Goal: Task Accomplishment & Management: Manage account settings

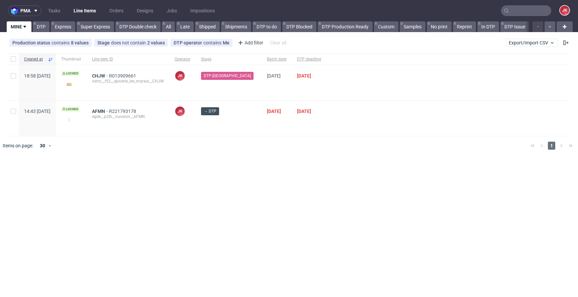
click at [220, 191] on div "pma Tasks Line Items Orders Designs Jobs Impositions JK MINE DTP Express Super …" at bounding box center [289, 148] width 578 height 297
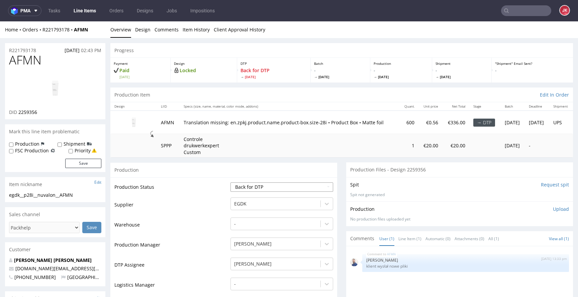
click at [270, 185] on select "Waiting for Artwork Waiting for Diecut Waiting for Mockup Waiting for DTP Waiti…" at bounding box center [281, 187] width 103 height 9
select select "dtp_ca_needed"
click at [230, 183] on select "Waiting for Artwork Waiting for Diecut Waiting for Mockup Waiting for DTP Waiti…" at bounding box center [281, 187] width 103 height 9
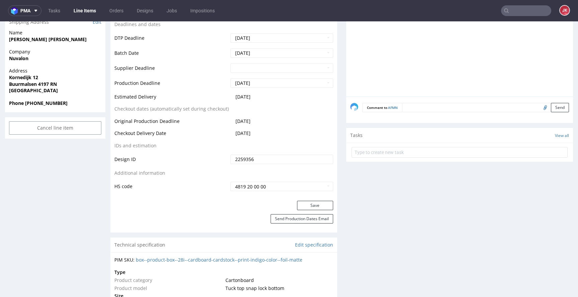
scroll to position [279, 0]
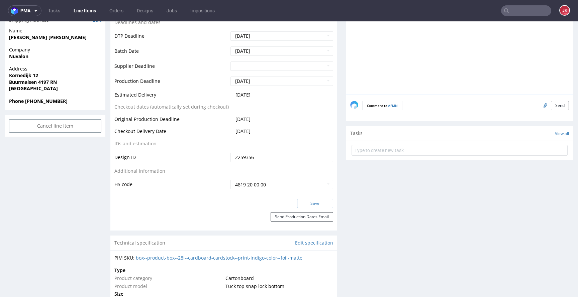
click at [302, 204] on button "Save" at bounding box center [315, 203] width 36 height 9
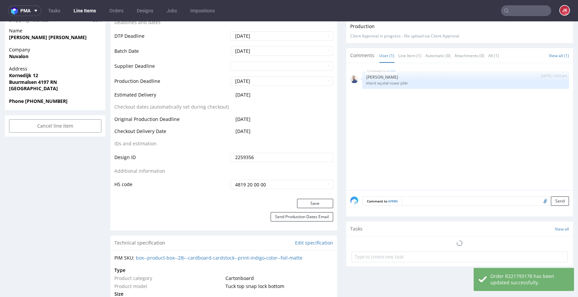
scroll to position [0, 0]
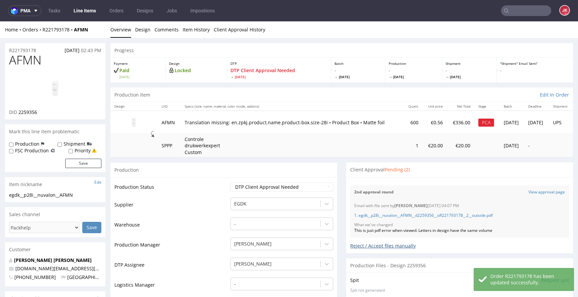
click at [377, 249] on div "Reject / Accept files manually" at bounding box center [459, 244] width 219 height 12
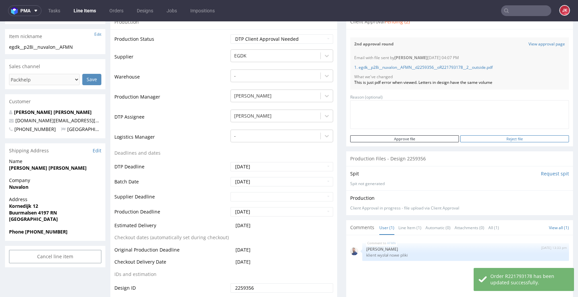
scroll to position [151, 0]
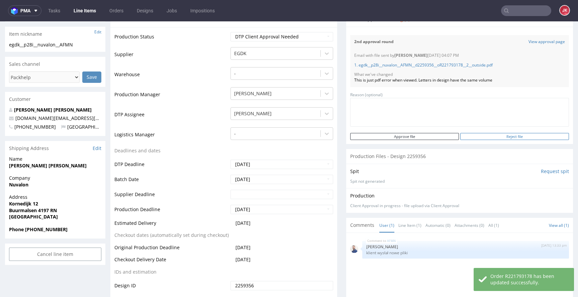
click at [496, 136] on input "Reject file" at bounding box center [514, 136] width 109 height 7
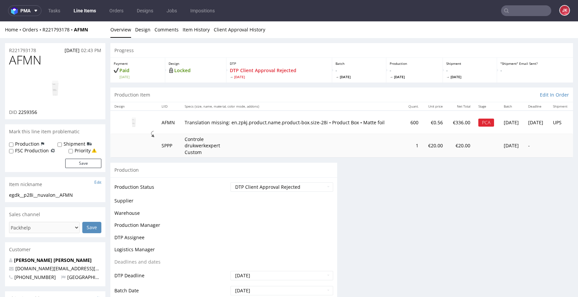
scroll to position [0, 0]
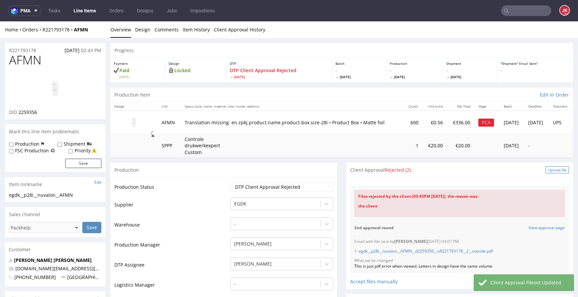
click at [546, 171] on div "Upload file" at bounding box center [557, 170] width 23 height 7
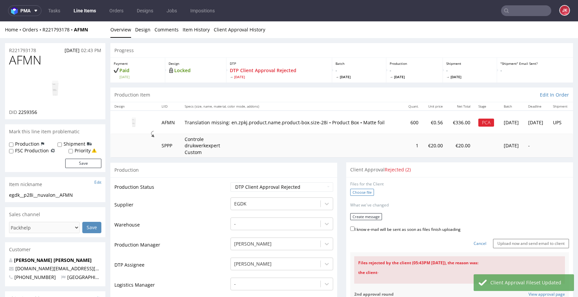
click at [358, 194] on label "Choose file" at bounding box center [362, 192] width 24 height 7
click at [0, 21] on input "Choose file" at bounding box center [0, 21] width 0 height 0
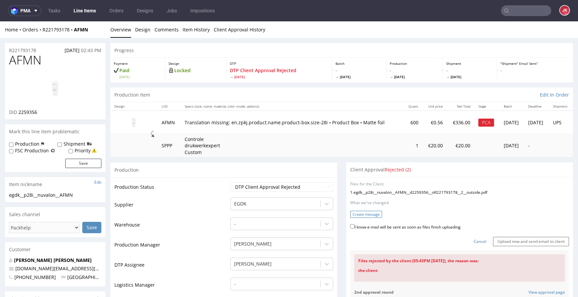
click at [370, 213] on button "Create message" at bounding box center [366, 214] width 32 height 7
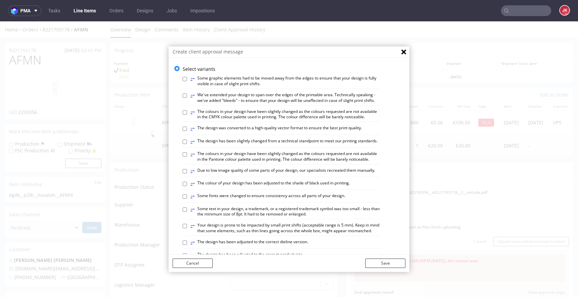
click at [253, 101] on label "⥂ We've extended your design to span over the edges of the printable area. Tech…" at bounding box center [285, 97] width 190 height 11
click at [187, 98] on input "⥂ We've extended your design to span over the edges of the printable area. Tech…" at bounding box center [185, 96] width 4 height 4
checkbox input "true"
click at [378, 265] on button "Save" at bounding box center [385, 263] width 40 height 9
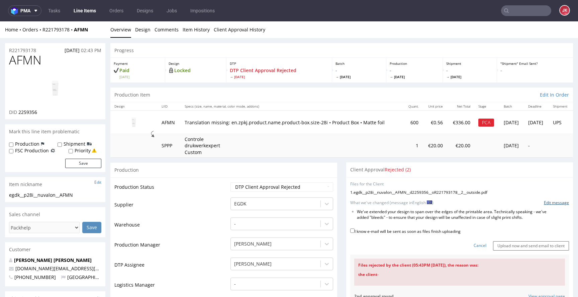
click at [549, 205] on link "Edit message" at bounding box center [556, 203] width 25 height 6
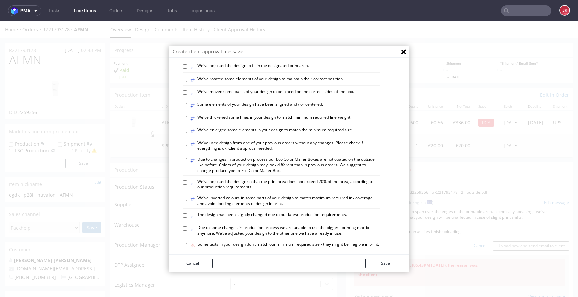
scroll to position [390, 0]
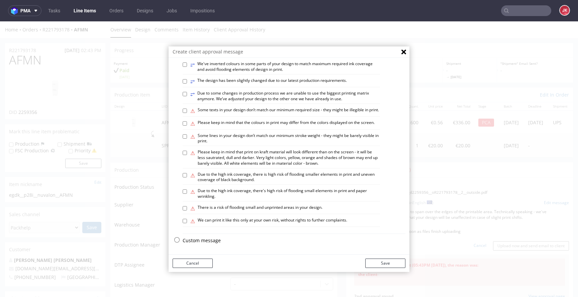
click at [212, 239] on p "Custom message" at bounding box center [294, 240] width 223 height 7
checkbox input "false"
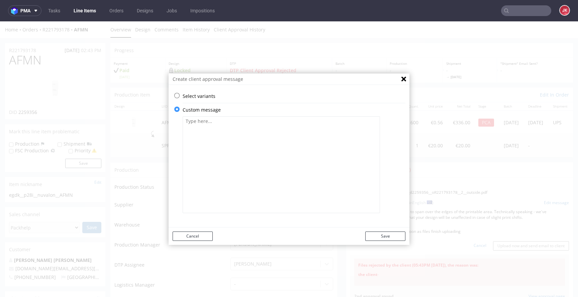
scroll to position [0, 0]
click at [270, 159] on textarea at bounding box center [281, 164] width 197 height 97
type textarea "We've made changes"
click at [264, 153] on textarea "We've made changes" at bounding box center [281, 164] width 197 height 97
click at [195, 93] on p "Select variants" at bounding box center [294, 96] width 223 height 7
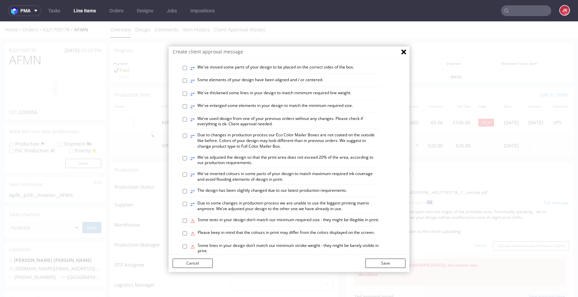
scroll to position [220, 0]
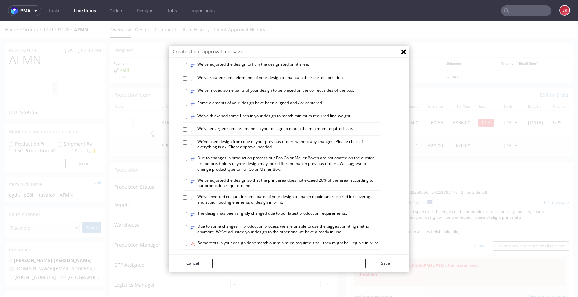
click at [264, 108] on label "⥂ Some elements of your design have been aligned and / or centered." at bounding box center [256, 103] width 133 height 7
click at [187, 106] on input "⥂ Some elements of your design have been aligned and / or centered." at bounding box center [185, 104] width 4 height 4
checkbox input "true"
click at [385, 265] on button "Save" at bounding box center [385, 263] width 40 height 9
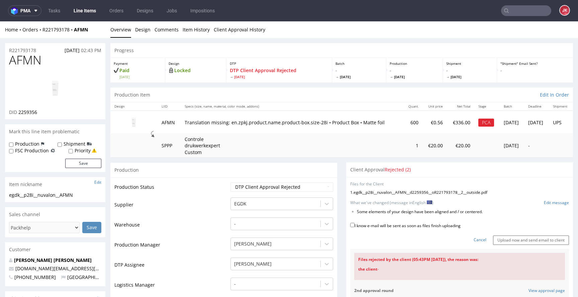
click at [391, 225] on label "I know e-mail will be sent as soon as files finish uploading" at bounding box center [405, 225] width 110 height 7
click at [355, 225] on input "I know e-mail will be sent as soon as files finish uploading" at bounding box center [352, 225] width 4 height 4
checkbox input "true"
click at [500, 237] on input "Upload now and send email to client" at bounding box center [531, 240] width 76 height 9
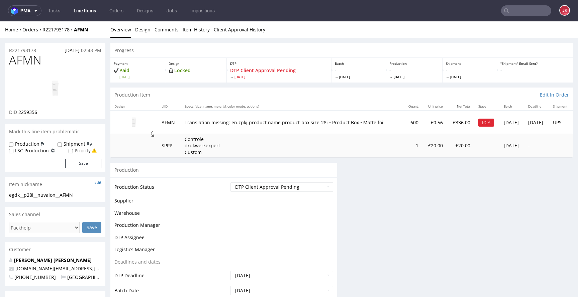
scroll to position [0, 0]
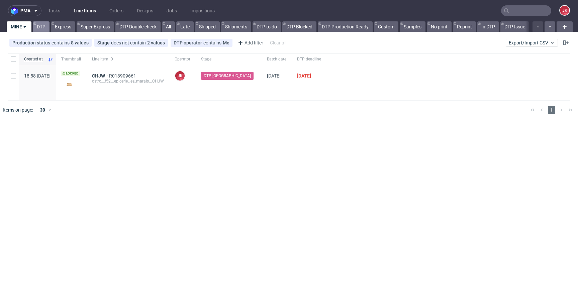
click at [46, 28] on link "DTP" at bounding box center [41, 26] width 17 height 11
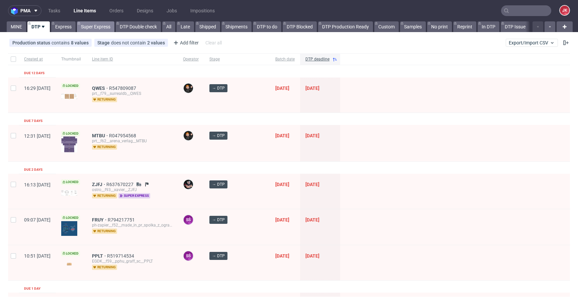
click at [89, 27] on link "Super Express" at bounding box center [95, 26] width 37 height 11
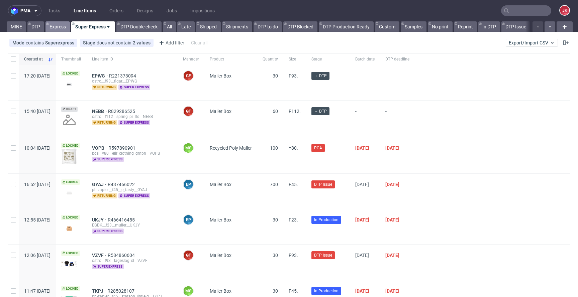
click at [63, 29] on link "Express" at bounding box center [57, 26] width 24 height 11
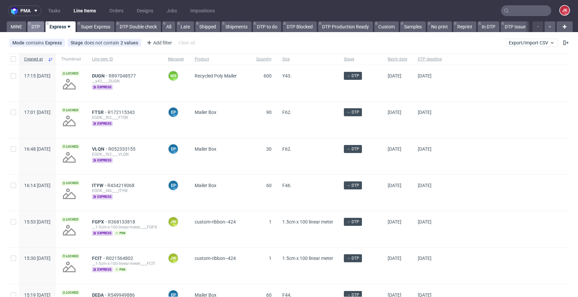
click at [34, 28] on link "DTP" at bounding box center [35, 26] width 17 height 11
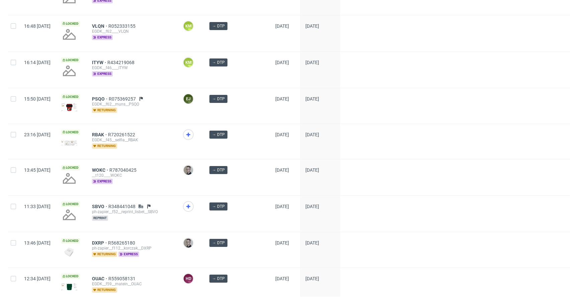
scroll to position [735, 0]
click at [192, 131] on icon at bounding box center [188, 134] width 8 height 8
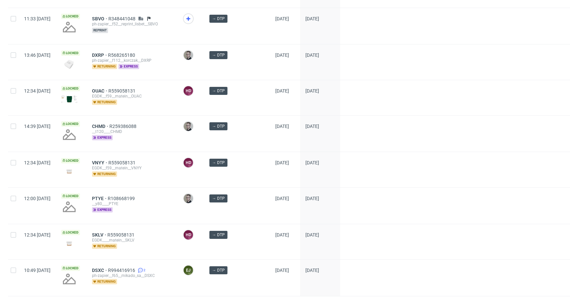
scroll to position [936, 0]
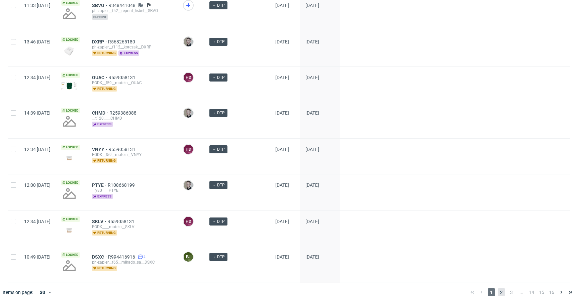
click at [498, 289] on span "2" at bounding box center [501, 293] width 7 height 8
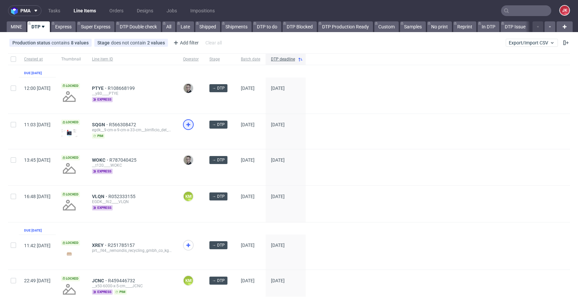
click at [192, 122] on icon at bounding box center [188, 125] width 8 height 8
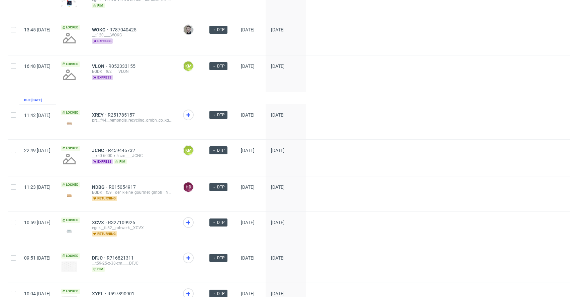
scroll to position [135, 0]
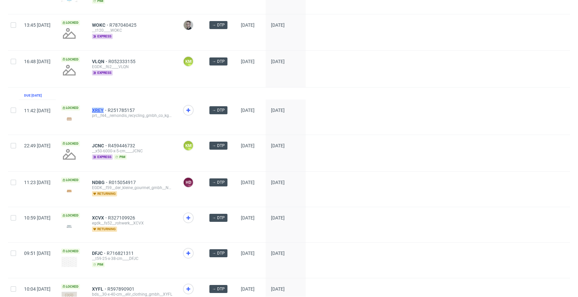
click at [108, 110] on span "XREY" at bounding box center [100, 110] width 16 height 5
click at [108, 217] on span "XCVX" at bounding box center [100, 217] width 16 height 5
click at [107, 252] on span "DFJC" at bounding box center [99, 253] width 15 height 5
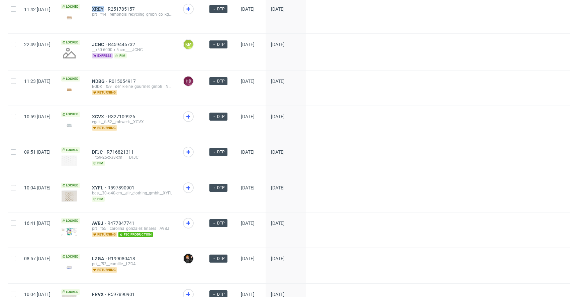
scroll to position [249, 0]
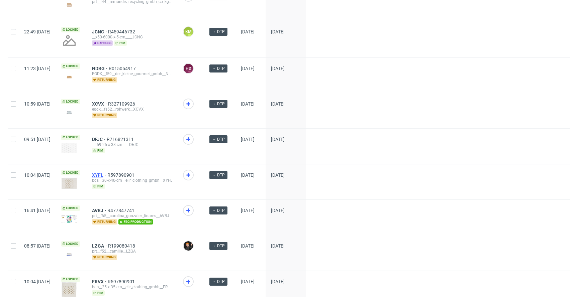
click at [107, 175] on span "XYFL" at bounding box center [99, 175] width 15 height 5
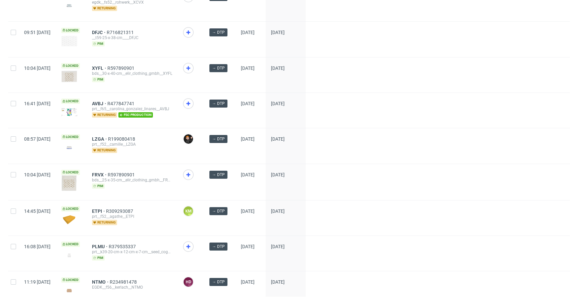
scroll to position [357, 0]
click at [108, 175] on span "FRVX" at bounding box center [100, 174] width 16 height 5
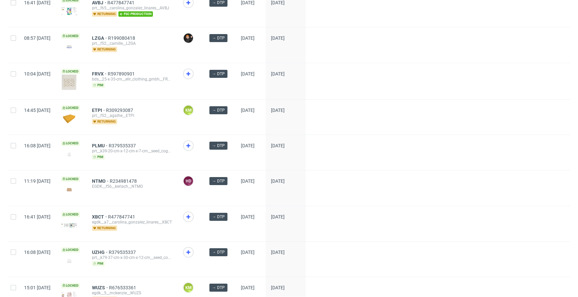
scroll to position [464, 0]
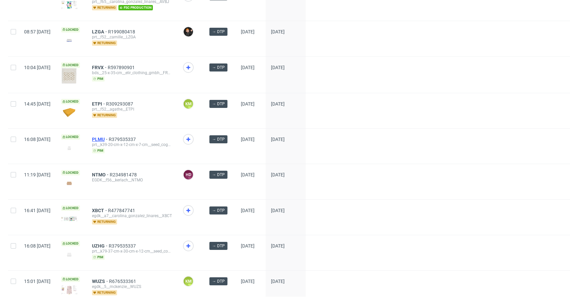
click at [109, 140] on span "PLMU" at bounding box center [100, 139] width 17 height 5
click at [108, 210] on span "XBCT" at bounding box center [100, 210] width 16 height 5
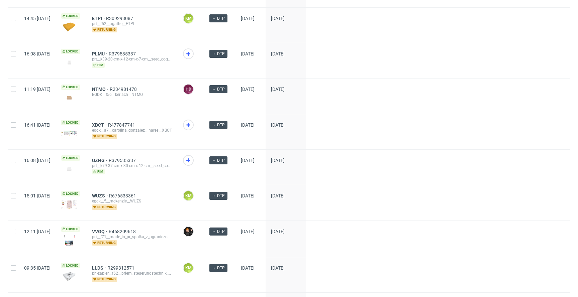
scroll to position [618, 0]
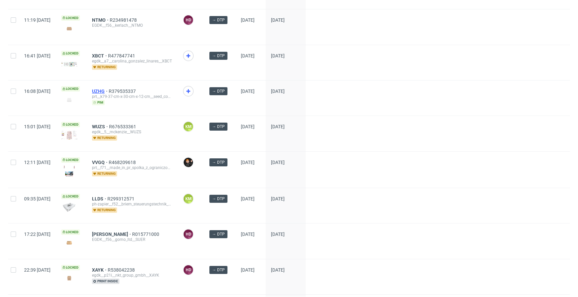
click at [109, 89] on span "UZHG" at bounding box center [100, 91] width 17 height 5
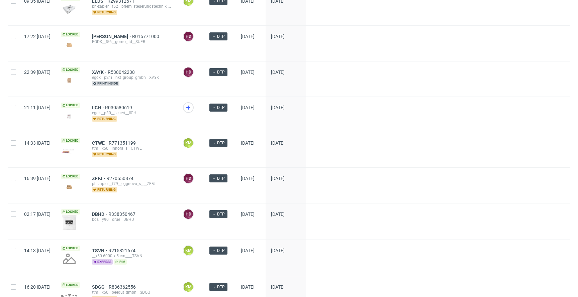
scroll to position [833, 0]
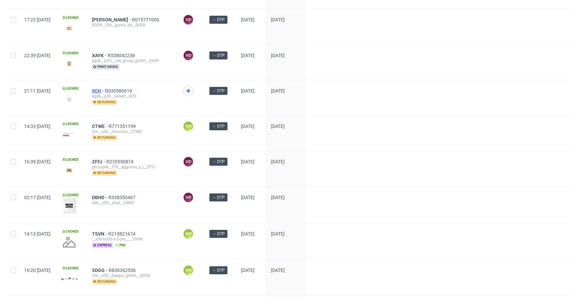
click at [105, 90] on span "IICH" at bounding box center [98, 90] width 13 height 5
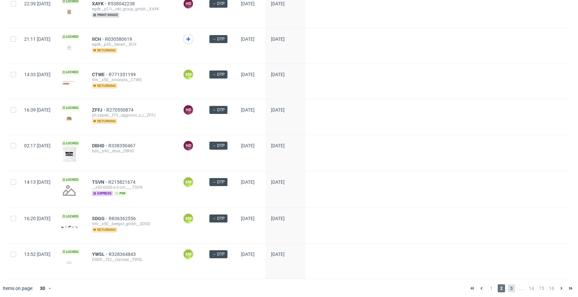
click at [508, 286] on span "3" at bounding box center [511, 289] width 7 height 8
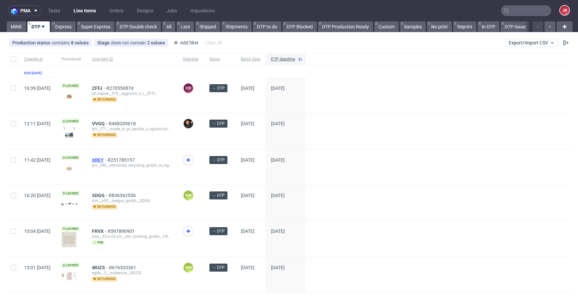
click at [108, 161] on span "XREY" at bounding box center [100, 160] width 16 height 5
click at [108, 230] on span "FRVX" at bounding box center [100, 231] width 16 height 5
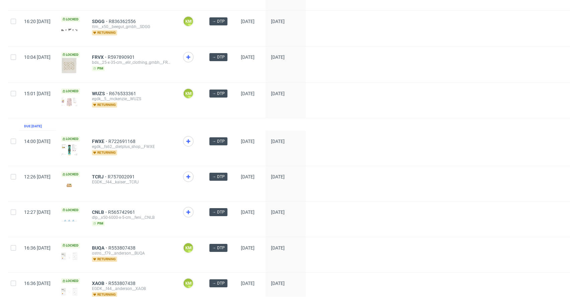
scroll to position [175, 0]
click at [108, 139] on span "FWXE" at bounding box center [100, 140] width 16 height 5
click at [108, 176] on span "TCRJ" at bounding box center [100, 176] width 16 height 5
click at [118, 208] on div "CNLB R565742961 dlp__x50-6000-x-5-cm__feni__CNLB pim" at bounding box center [132, 218] width 91 height 35
click at [108, 209] on span "CNLB" at bounding box center [100, 211] width 16 height 5
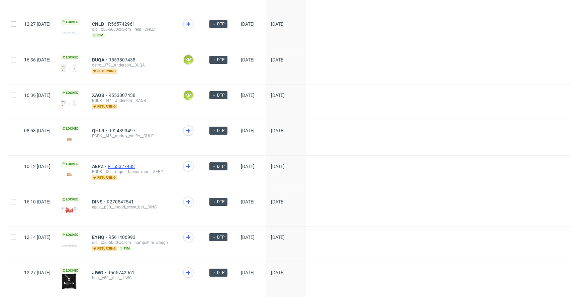
scroll to position [364, 0]
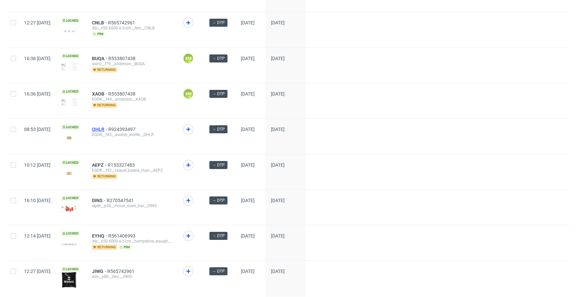
click at [108, 130] on span "QHLR" at bounding box center [100, 129] width 16 height 5
click at [108, 163] on span "AEPZ" at bounding box center [100, 165] width 16 height 5
click at [108, 234] on span "EYHQ" at bounding box center [100, 235] width 16 height 5
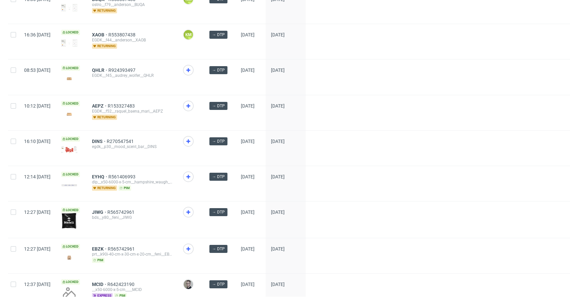
scroll to position [457, 0]
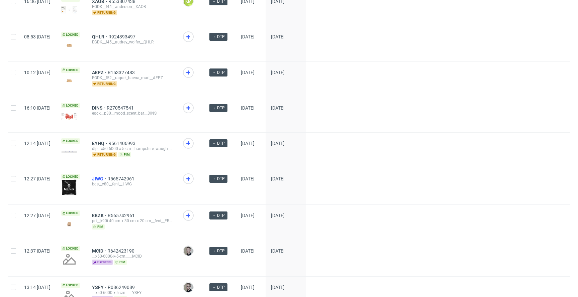
click at [107, 177] on span "JIWG" at bounding box center [99, 178] width 15 height 5
click at [108, 213] on span "EBZK" at bounding box center [100, 215] width 16 height 5
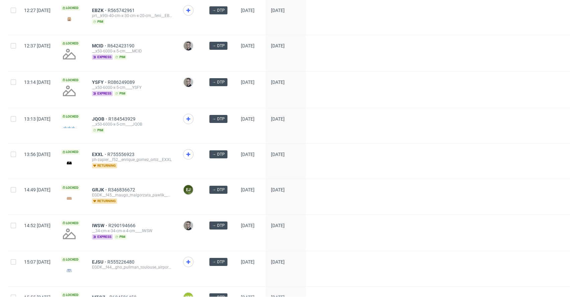
scroll to position [663, 0]
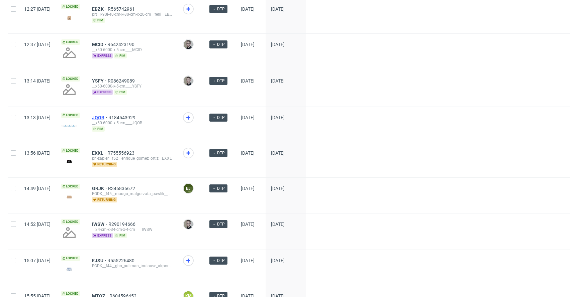
click at [108, 116] on span "JQOB" at bounding box center [100, 117] width 16 height 5
click at [107, 151] on span "EXXL" at bounding box center [99, 153] width 15 height 5
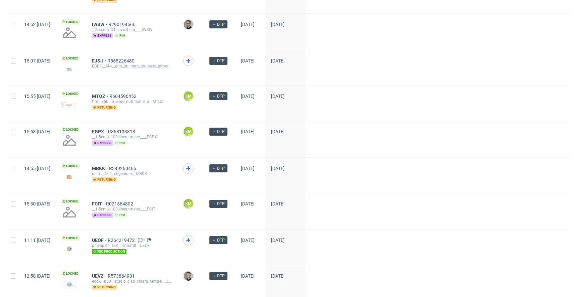
scroll to position [867, 0]
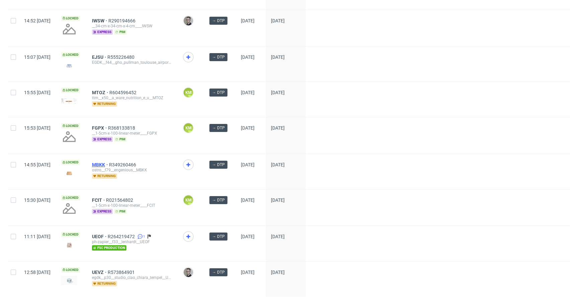
click at [109, 162] on span "MBKK" at bounding box center [100, 164] width 17 height 5
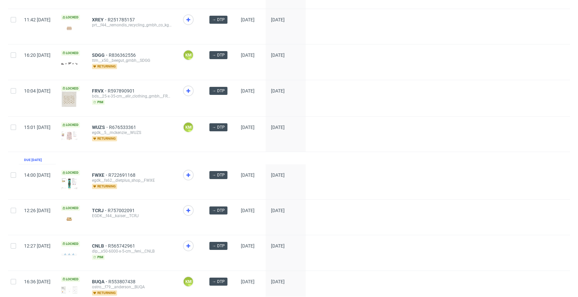
scroll to position [5, 0]
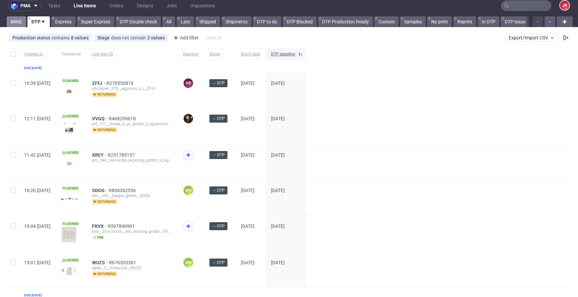
click at [21, 24] on link "MINE" at bounding box center [16, 21] width 19 height 11
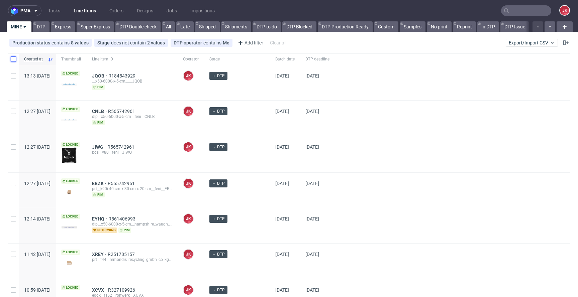
click at [13, 60] on input "checkbox" at bounding box center [13, 59] width 5 height 5
checkbox input "true"
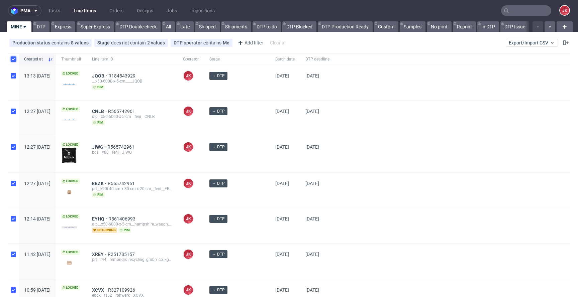
checkbox input "true"
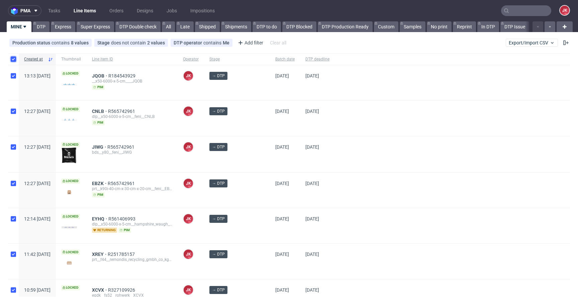
checkbox input "true"
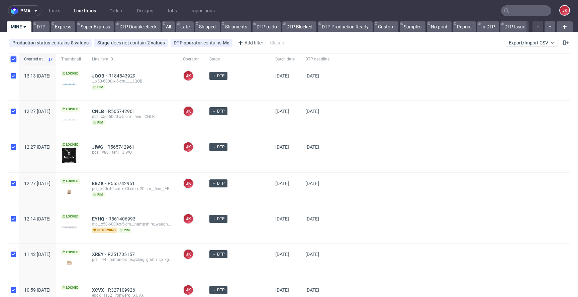
checkbox input "true"
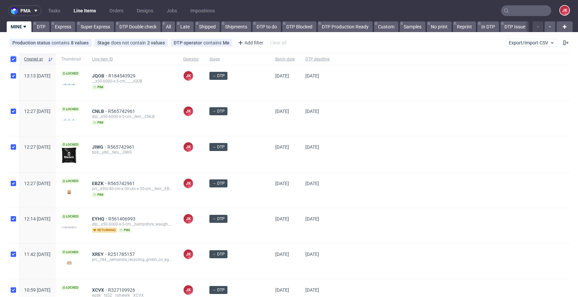
checkbox input "true"
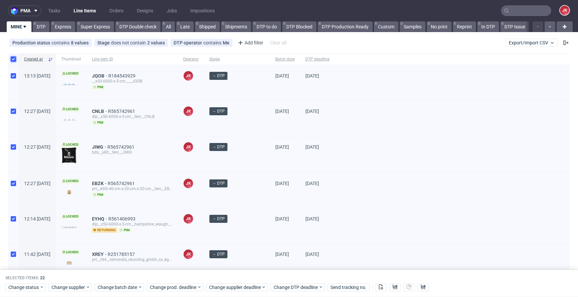
click at [13, 60] on input "checkbox" at bounding box center [13, 59] width 5 height 5
checkbox input "false"
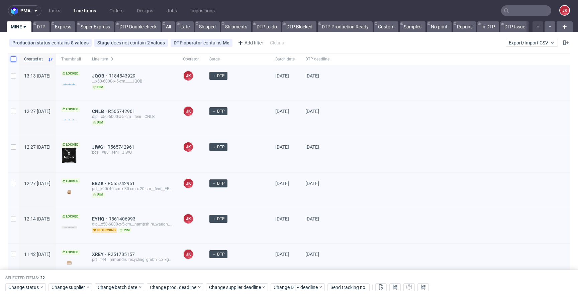
checkbox input "false"
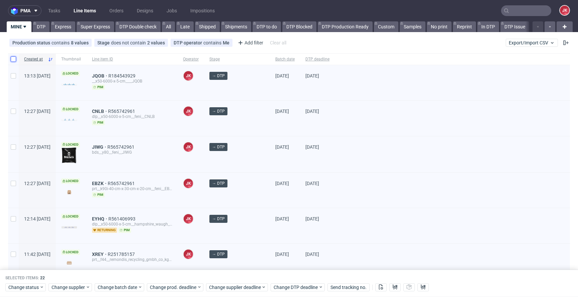
checkbox input "false"
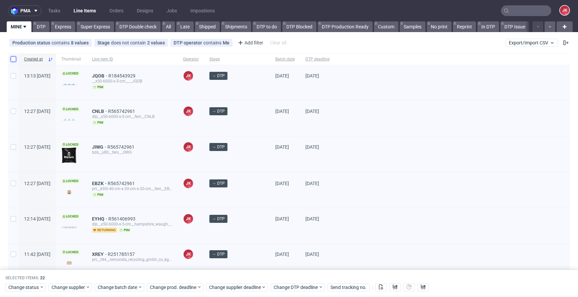
checkbox input "false"
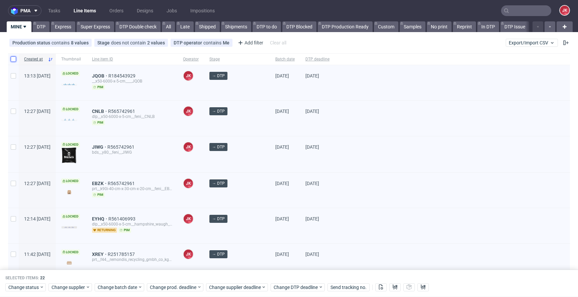
checkbox input "false"
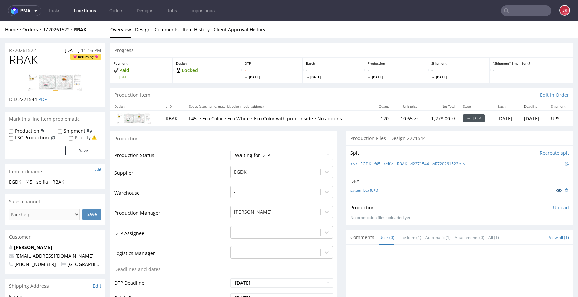
click at [556, 189] on icon at bounding box center [558, 190] width 5 height 5
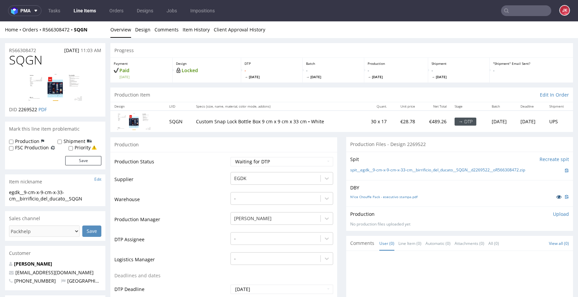
click at [556, 198] on icon at bounding box center [558, 197] width 5 height 5
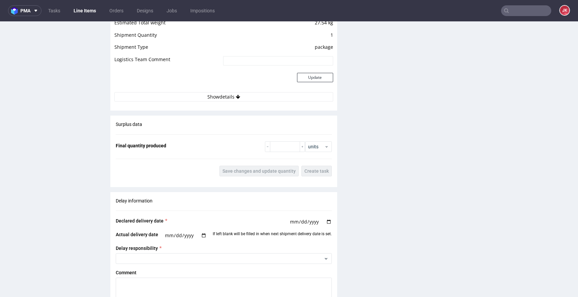
scroll to position [932, 0]
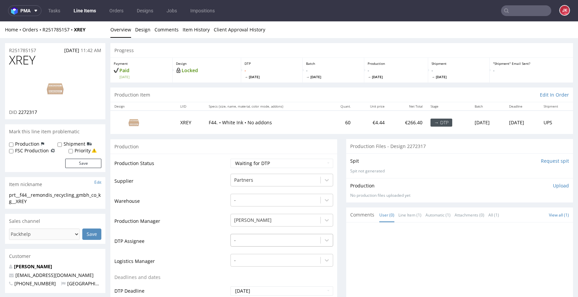
scroll to position [52, 0]
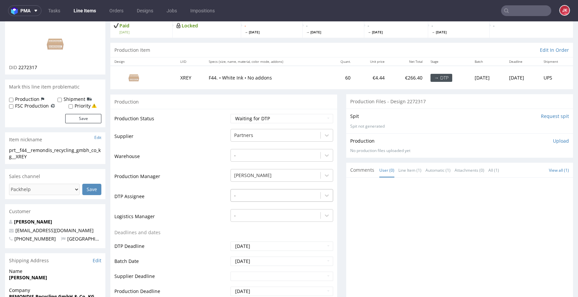
click at [269, 199] on div "-" at bounding box center [281, 193] width 103 height 9
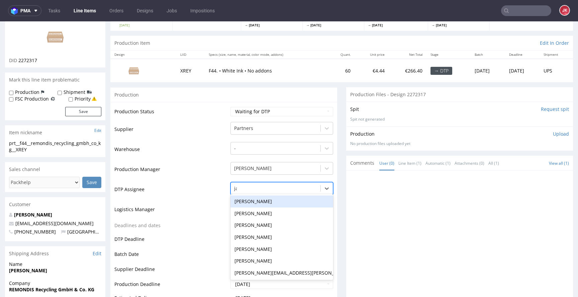
type input "jan"
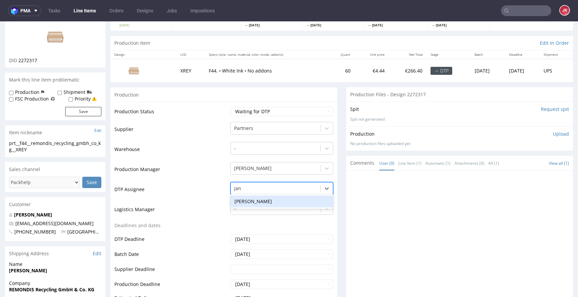
click at [266, 204] on div "[PERSON_NAME]" at bounding box center [281, 202] width 103 height 12
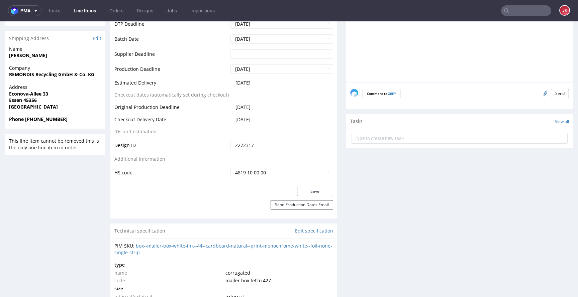
scroll to position [321, 0]
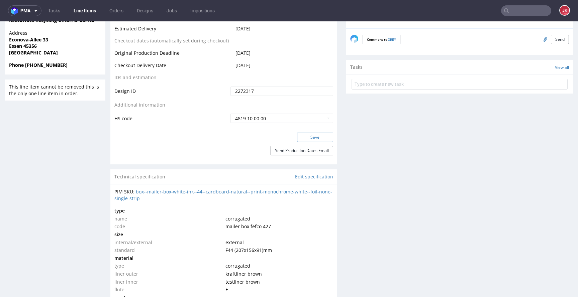
click at [308, 138] on button "Save" at bounding box center [315, 137] width 36 height 9
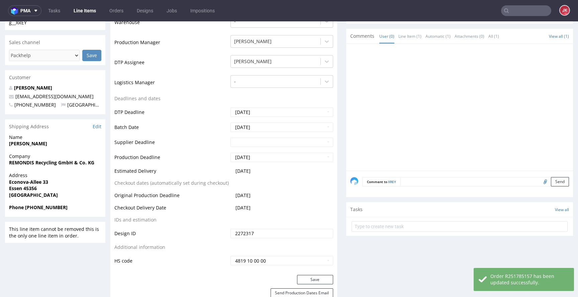
scroll to position [0, 0]
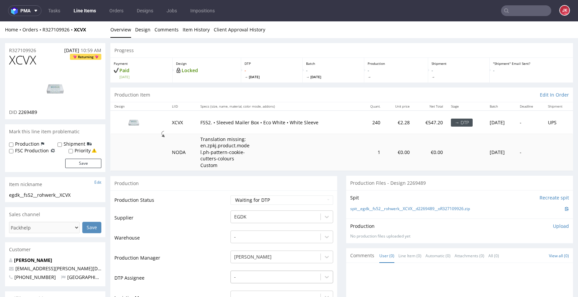
click at [251, 274] on div "-" at bounding box center [281, 275] width 103 height 9
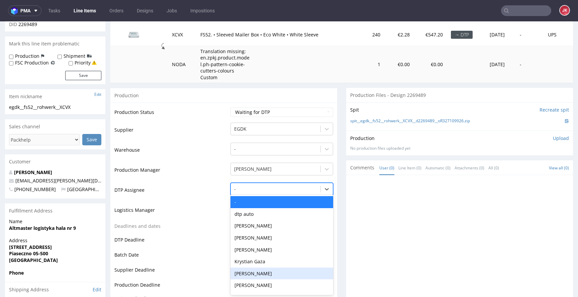
scroll to position [89, 0]
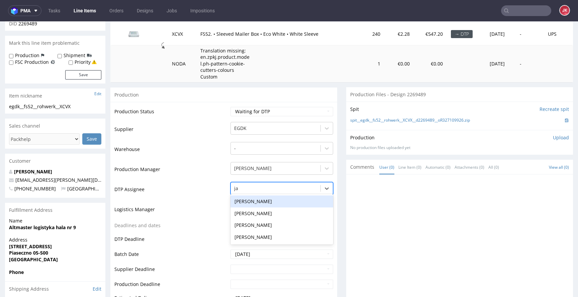
type input "jan"
click at [261, 202] on div "[PERSON_NAME]" at bounding box center [281, 202] width 103 height 12
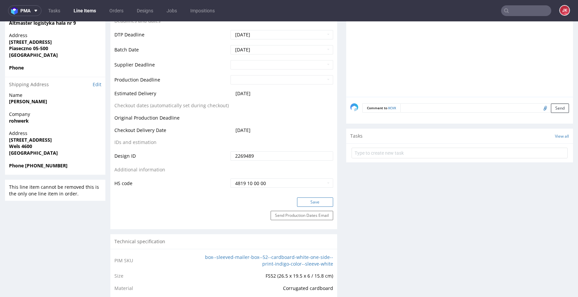
click at [297, 202] on button "Save" at bounding box center [315, 202] width 36 height 9
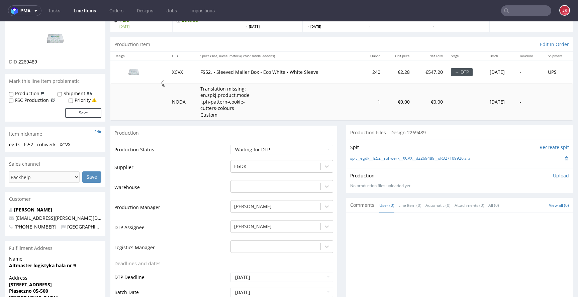
scroll to position [0, 0]
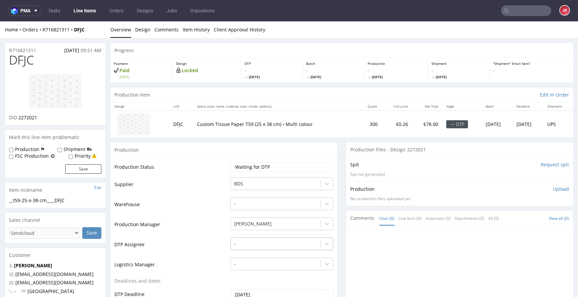
click at [266, 244] on div "-" at bounding box center [281, 242] width 103 height 9
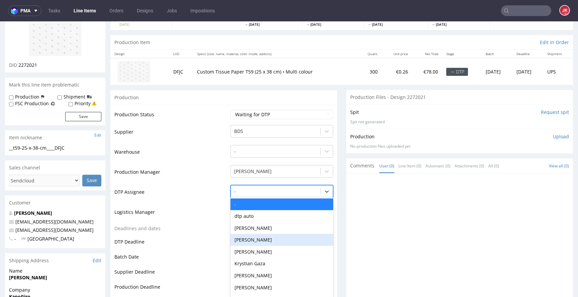
scroll to position [55, 0]
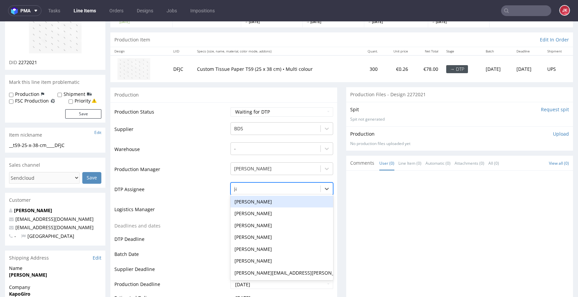
type input "jan"
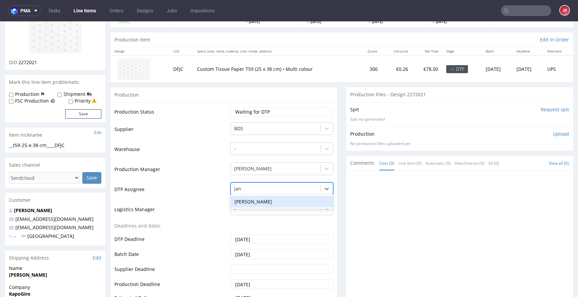
click at [259, 200] on div "Jan Kocik" at bounding box center [281, 202] width 103 height 12
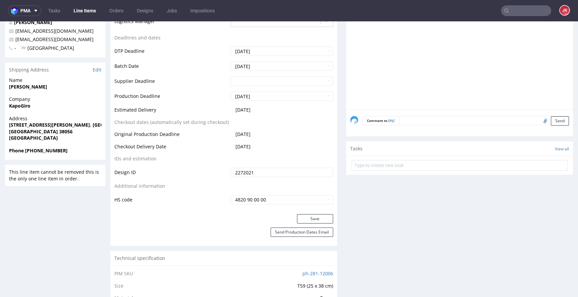
scroll to position [247, 0]
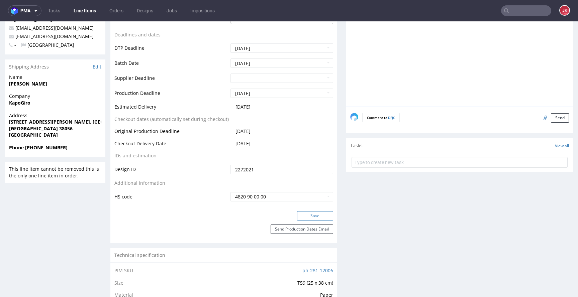
click at [319, 212] on button "Save" at bounding box center [315, 215] width 36 height 9
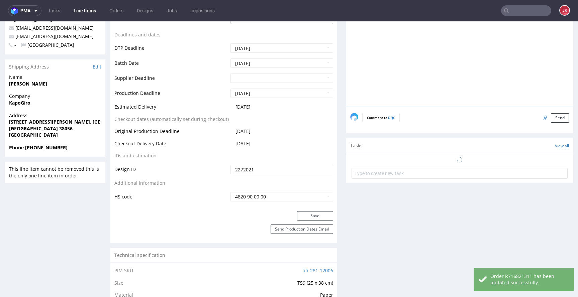
scroll to position [0, 0]
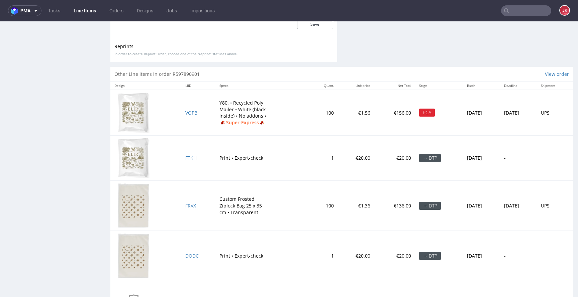
scroll to position [990, 0]
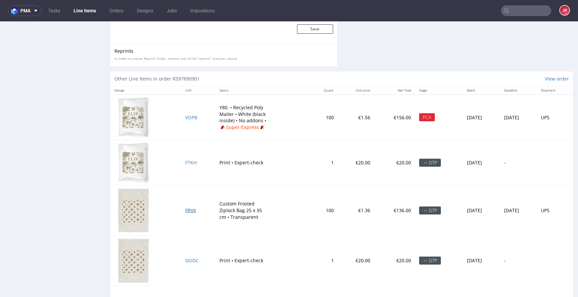
click at [187, 211] on span "FRVX" at bounding box center [190, 210] width 11 height 6
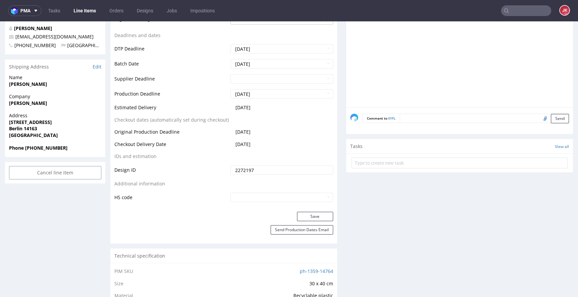
scroll to position [0, 0]
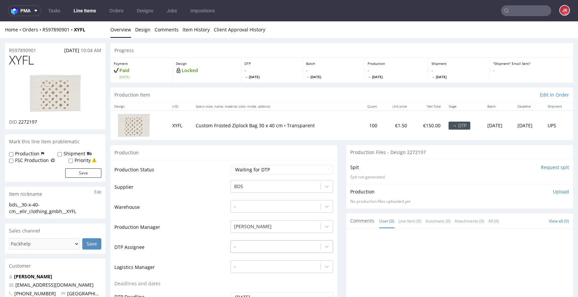
click at [250, 250] on div "-" at bounding box center [281, 245] width 103 height 9
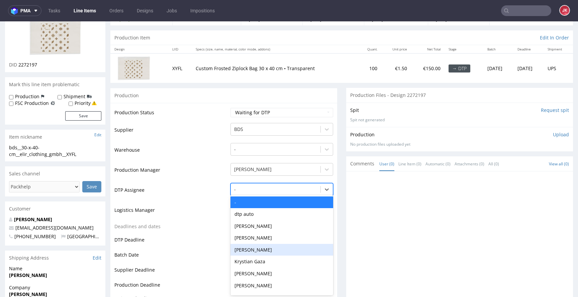
scroll to position [58, 0]
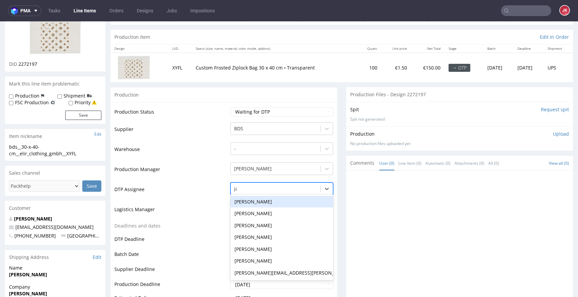
type input "jan"
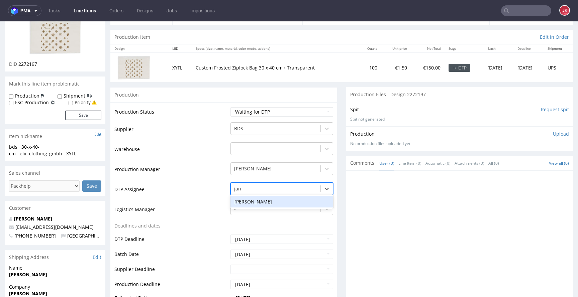
click at [276, 200] on div "[PERSON_NAME]" at bounding box center [281, 202] width 103 height 12
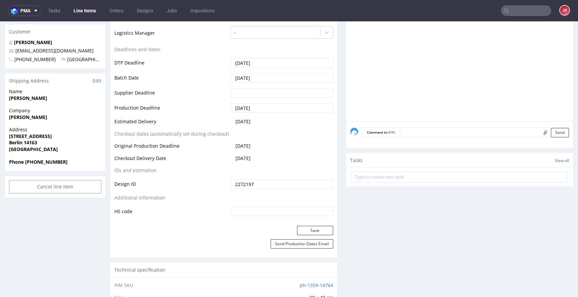
scroll to position [258, 0]
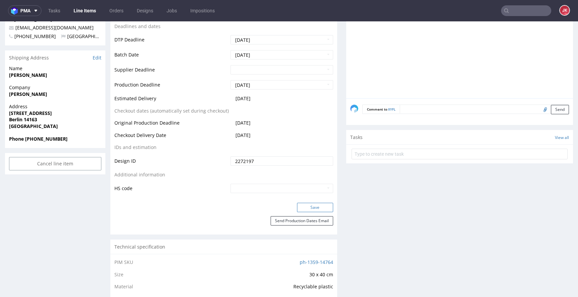
click at [301, 203] on button "Save" at bounding box center [315, 207] width 36 height 9
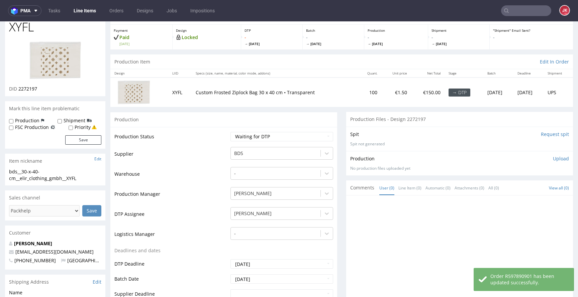
scroll to position [0, 0]
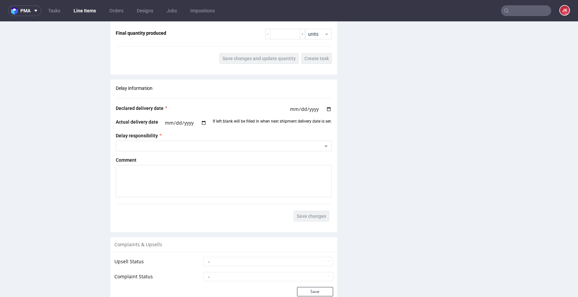
scroll to position [963, 0]
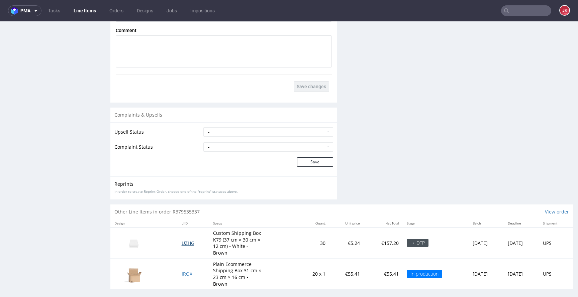
click at [186, 241] on span "UZHG" at bounding box center [188, 243] width 13 height 6
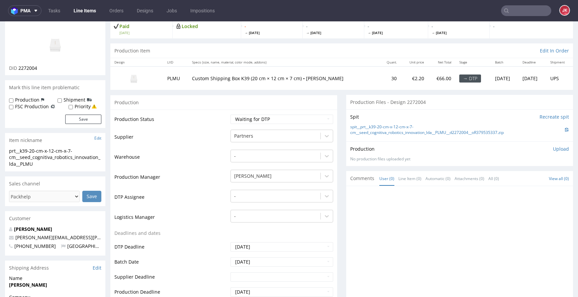
scroll to position [0, 0]
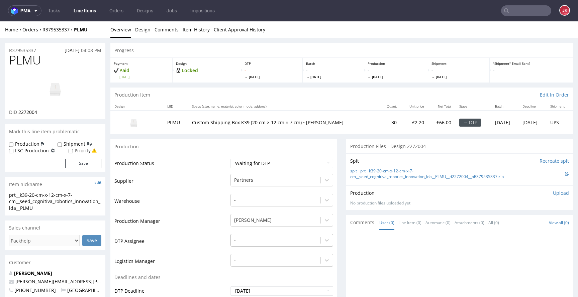
click at [252, 242] on div "-" at bounding box center [281, 238] width 103 height 9
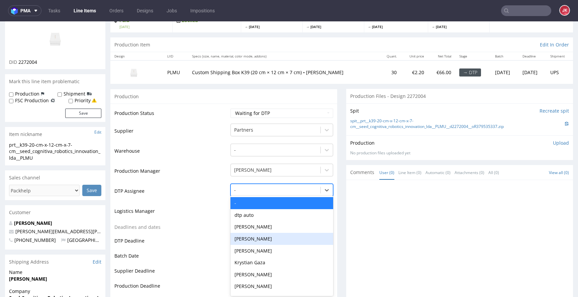
scroll to position [52, 0]
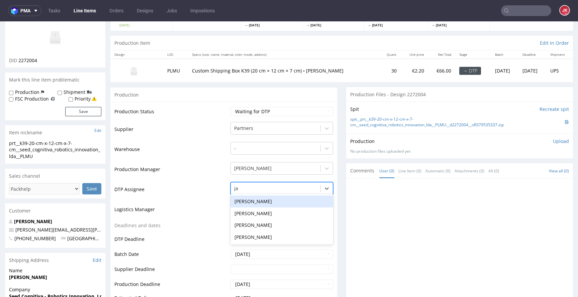
type input "jan"
click at [276, 200] on div "[PERSON_NAME]" at bounding box center [281, 202] width 103 height 12
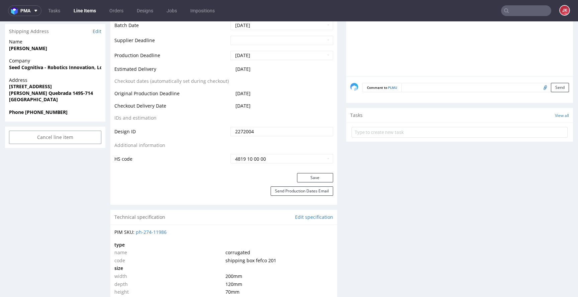
scroll to position [293, 0]
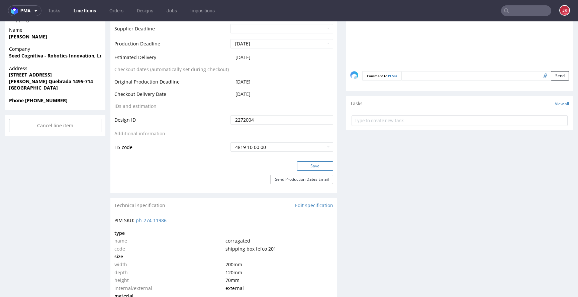
click at [318, 168] on button "Save" at bounding box center [315, 166] width 36 height 9
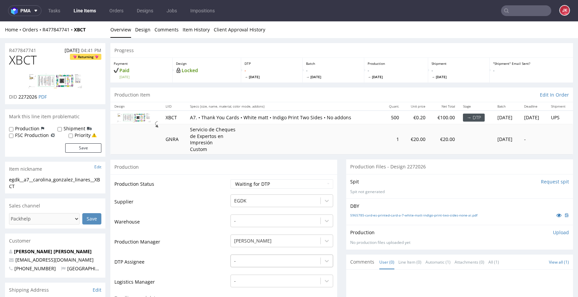
click at [243, 264] on div "-" at bounding box center [281, 259] width 103 height 9
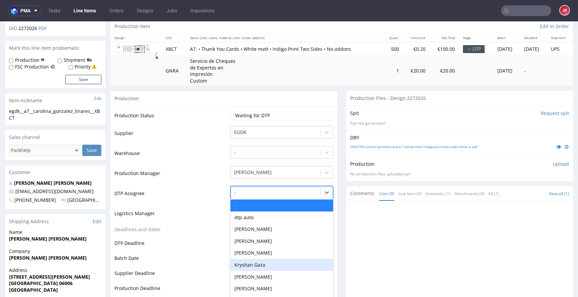
scroll to position [73, 0]
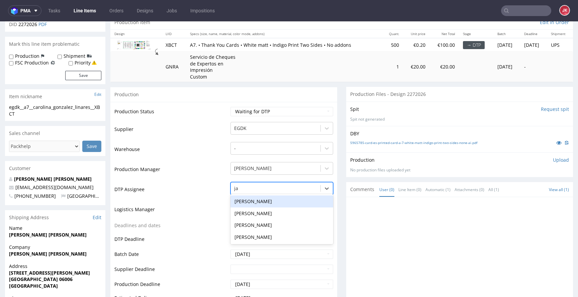
type input "jan"
click at [265, 198] on div "[PERSON_NAME]" at bounding box center [281, 202] width 103 height 12
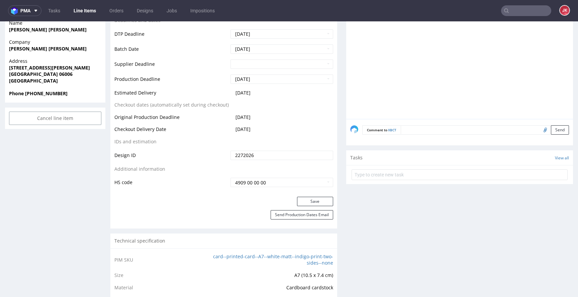
scroll to position [309, 0]
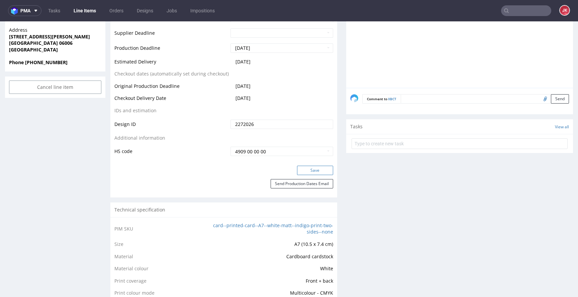
click at [306, 169] on button "Save" at bounding box center [315, 170] width 36 height 9
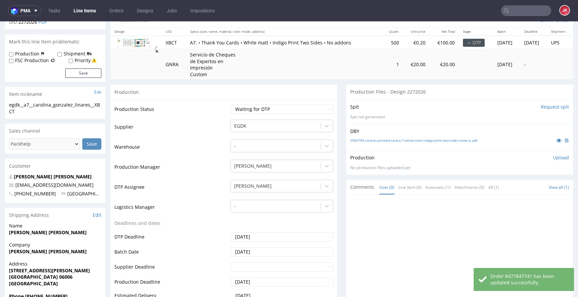
scroll to position [0, 0]
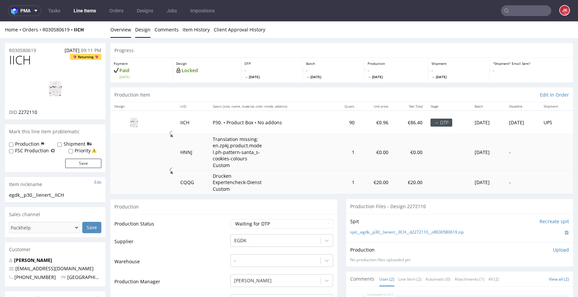
click at [140, 30] on link "Design" at bounding box center [142, 29] width 15 height 16
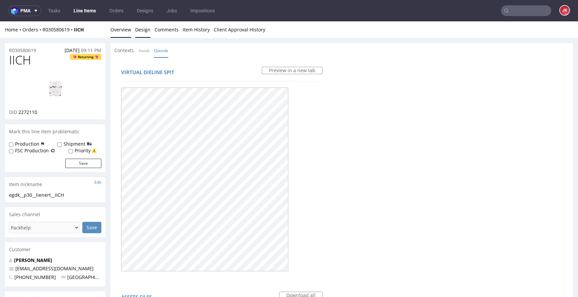
click at [124, 32] on link "Overview" at bounding box center [120, 29] width 21 height 16
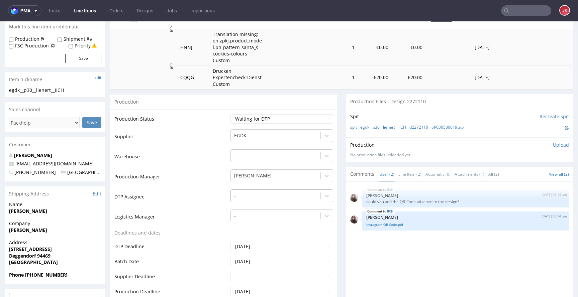
click at [248, 196] on div "-" at bounding box center [281, 196] width 103 height 13
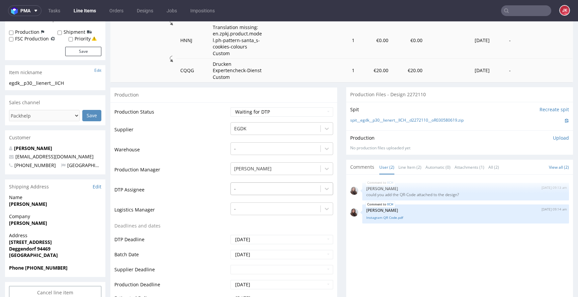
scroll to position [112, 0]
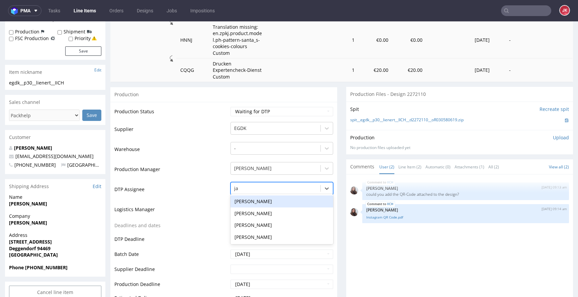
type input "jan"
click at [256, 203] on div "Jan Kocik" at bounding box center [281, 202] width 103 height 12
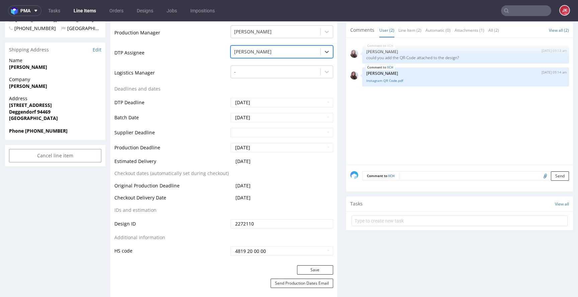
scroll to position [179, 0]
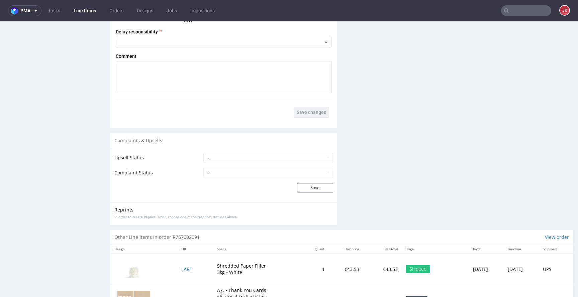
scroll to position [1032, 0]
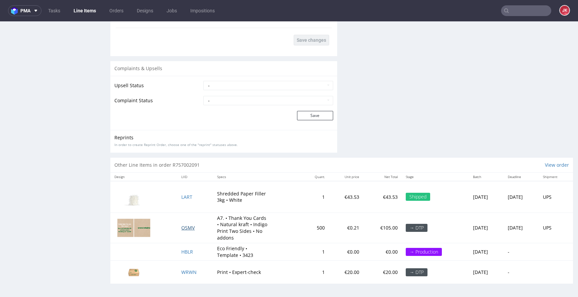
click at [184, 229] on span "OSMV" at bounding box center [187, 228] width 13 height 6
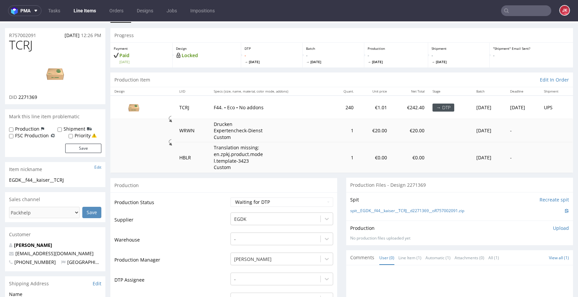
scroll to position [0, 0]
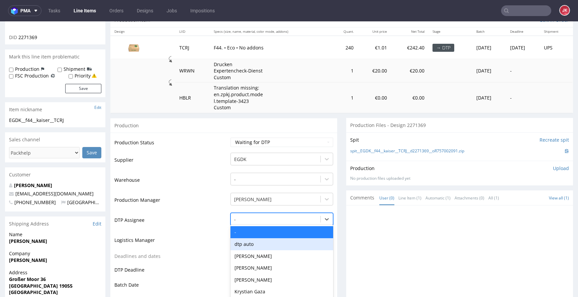
click at [258, 217] on div "dtp auto, 2 of 31. 31 results available. Use Up and Down to choose options, pre…" at bounding box center [281, 217] width 103 height 9
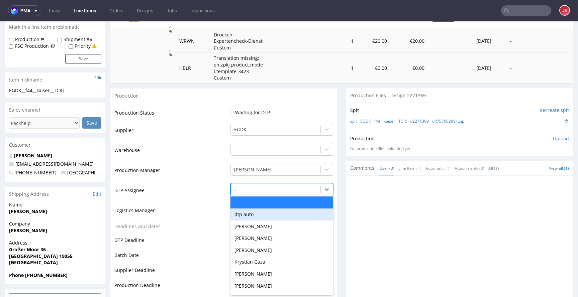
scroll to position [106, 0]
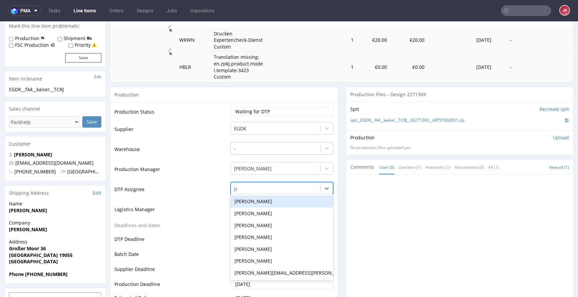
type input "jan"
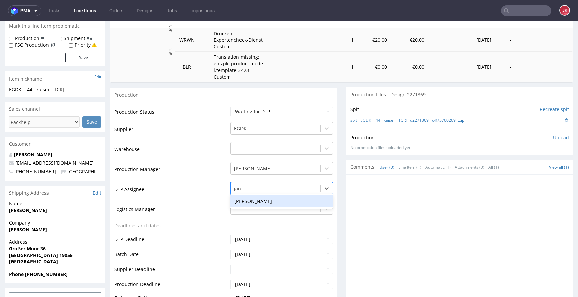
click at [265, 203] on div "[PERSON_NAME]" at bounding box center [281, 202] width 103 height 12
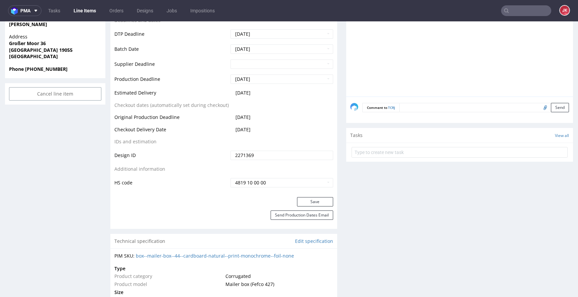
scroll to position [364, 0]
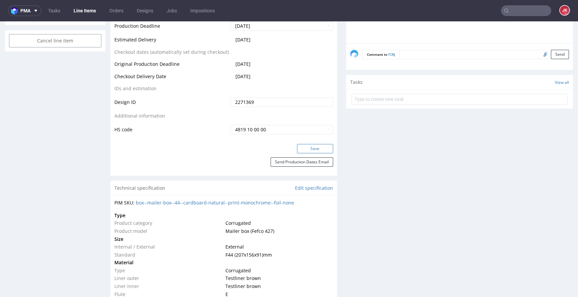
click at [316, 145] on button "Save" at bounding box center [315, 148] width 36 height 9
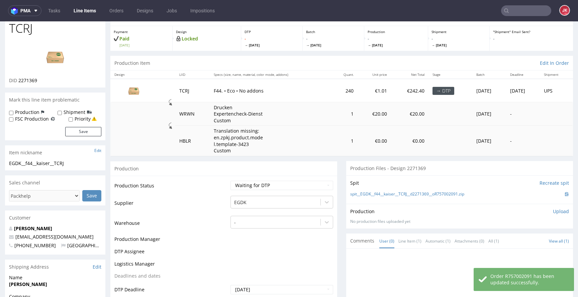
scroll to position [0, 0]
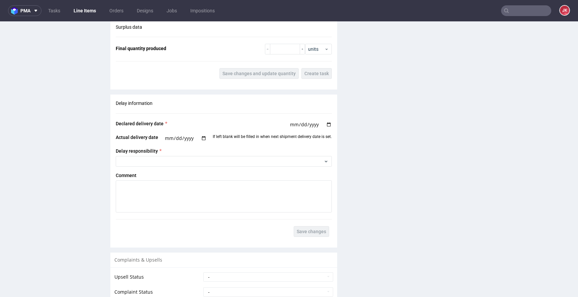
scroll to position [877, 0]
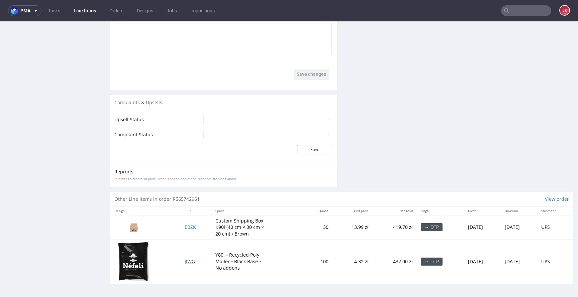
click at [185, 260] on span "JIWG" at bounding box center [190, 262] width 10 height 6
click at [185, 227] on span "EBZK" at bounding box center [190, 227] width 11 height 6
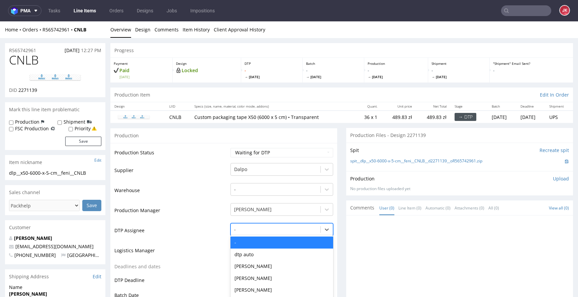
scroll to position [41, 0]
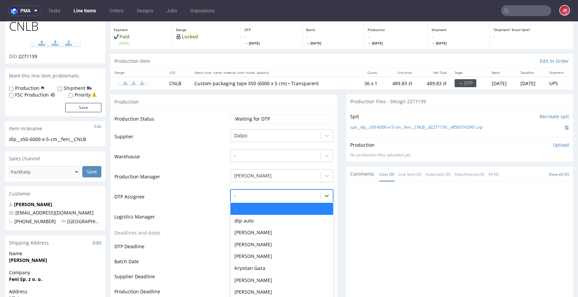
click at [250, 199] on div "- selected, 1 of 31. 31 results available. Use Up and Down to choose options, p…" at bounding box center [281, 194] width 103 height 9
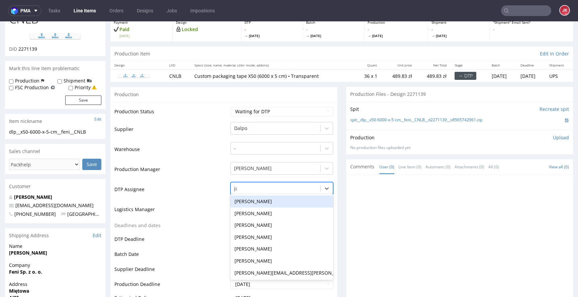
type input "jan"
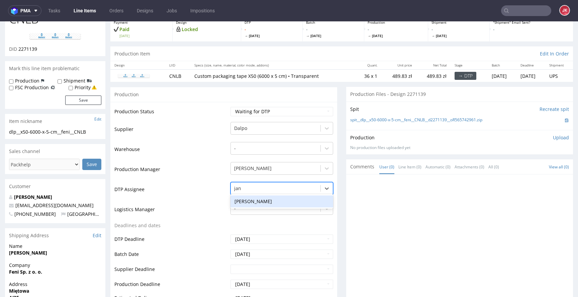
click at [254, 205] on div "Jan Kocik" at bounding box center [281, 202] width 103 height 12
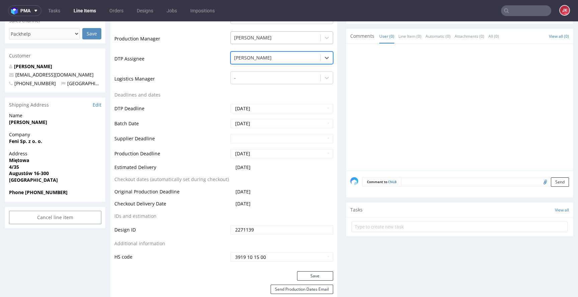
scroll to position [277, 0]
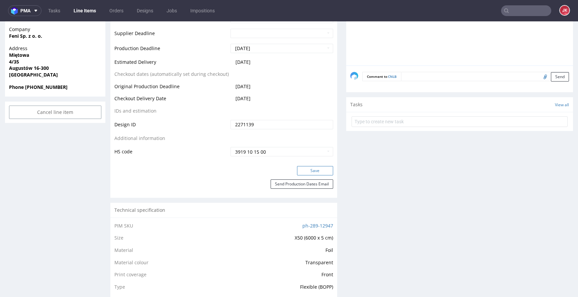
click at [304, 174] on button "Save" at bounding box center [315, 170] width 36 height 9
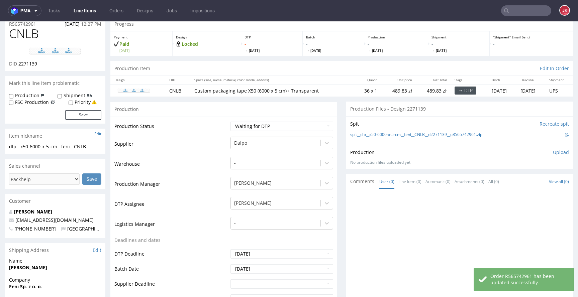
scroll to position [0, 0]
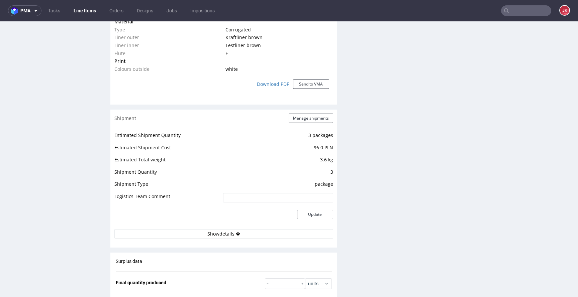
scroll to position [1023, 0]
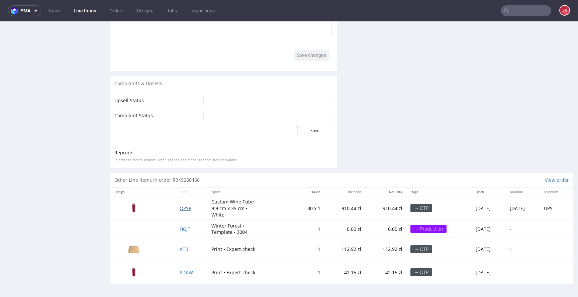
click at [180, 207] on span "OZSP" at bounding box center [186, 208] width 12 height 6
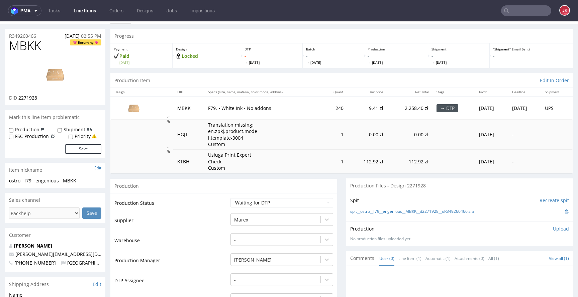
scroll to position [0, 0]
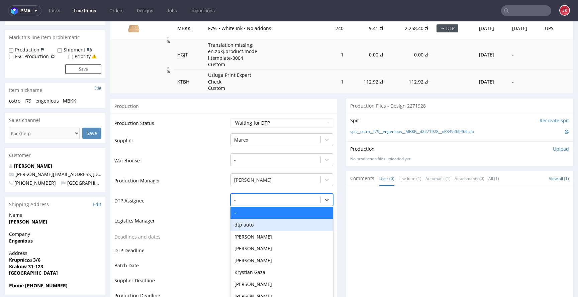
click at [250, 203] on div "dtp auto, 2 of 31. 31 results available. Use Up and Down to choose options, pre…" at bounding box center [281, 198] width 103 height 9
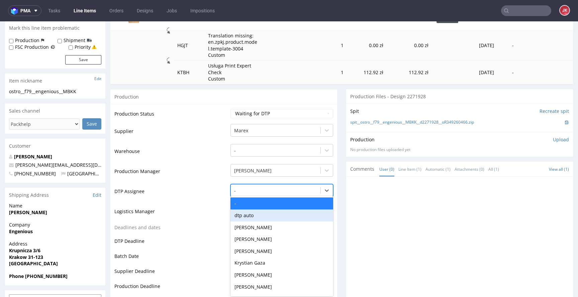
scroll to position [106, 0]
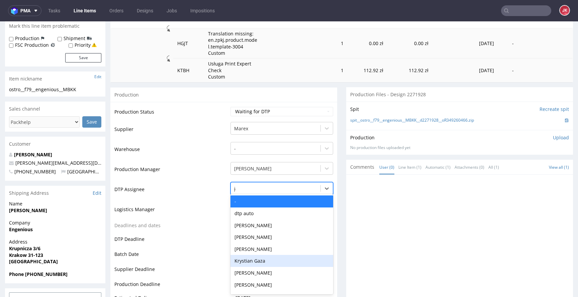
type input "jan"
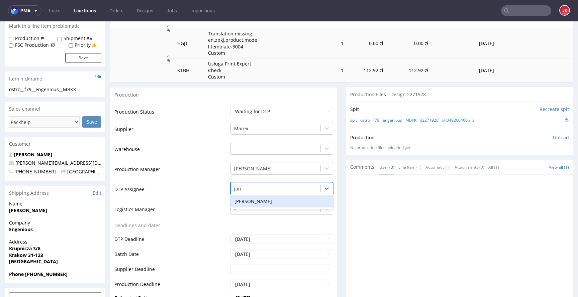
click at [256, 201] on div "[PERSON_NAME]" at bounding box center [281, 202] width 103 height 12
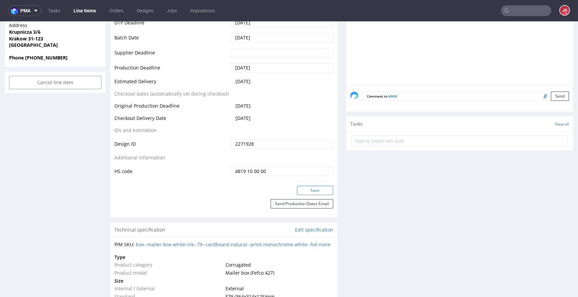
scroll to position [330, 0]
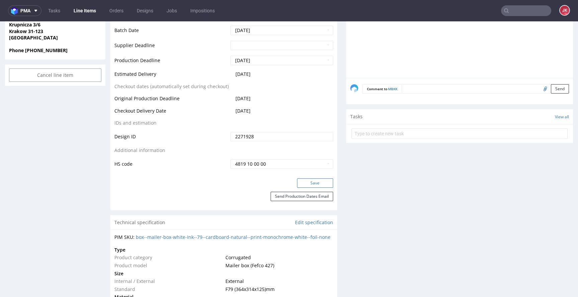
click at [305, 180] on button "Save" at bounding box center [315, 183] width 36 height 9
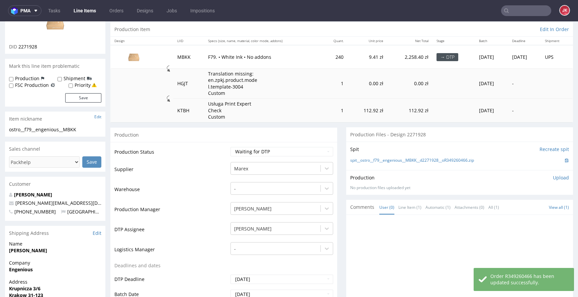
scroll to position [0, 0]
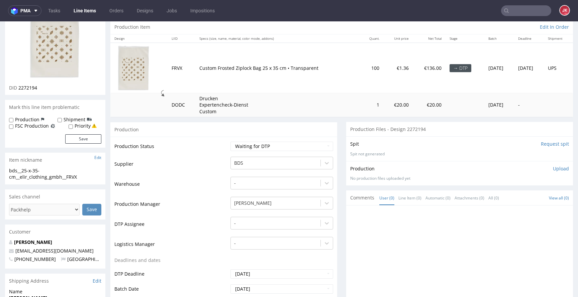
click at [256, 230] on td "-" at bounding box center [281, 226] width 104 height 20
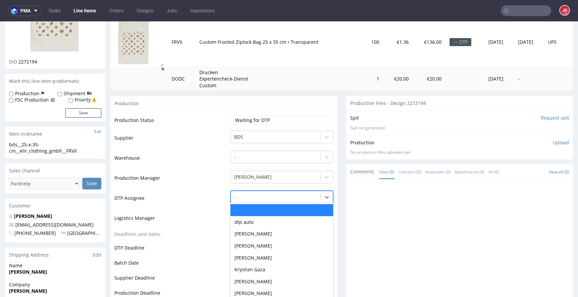
click at [257, 200] on div "- selected, 1 of 31. 31 results available. Use Up and Down to choose options, p…" at bounding box center [281, 195] width 103 height 9
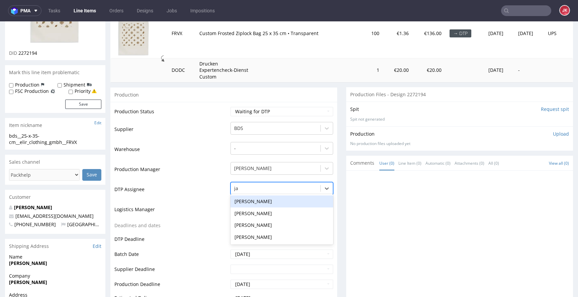
type input "jan"
click at [263, 207] on div "[PERSON_NAME]" at bounding box center [281, 202] width 103 height 12
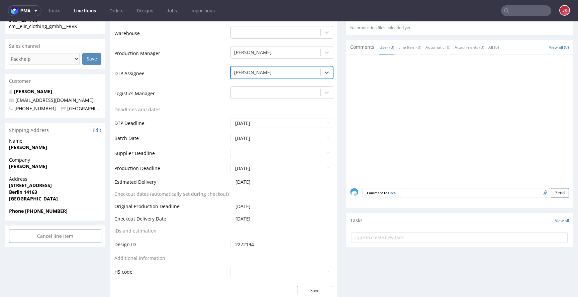
scroll to position [346, 0]
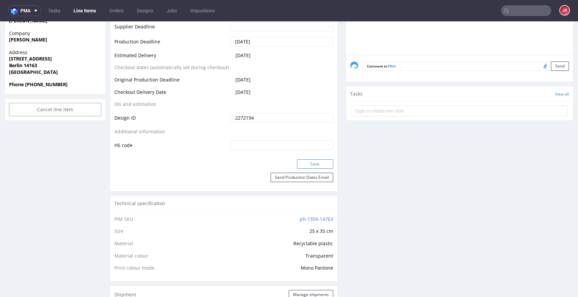
click at [307, 165] on button "Save" at bounding box center [315, 164] width 36 height 9
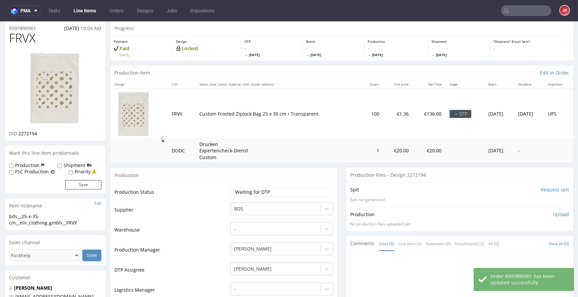
scroll to position [0, 0]
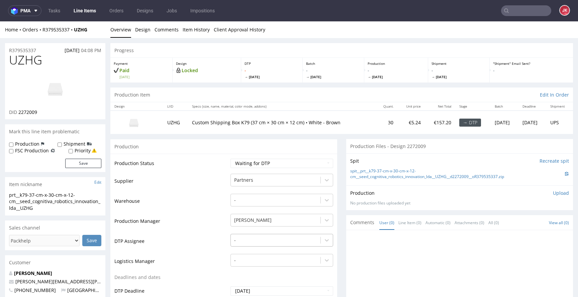
click at [251, 238] on div "-" at bounding box center [281, 238] width 103 height 9
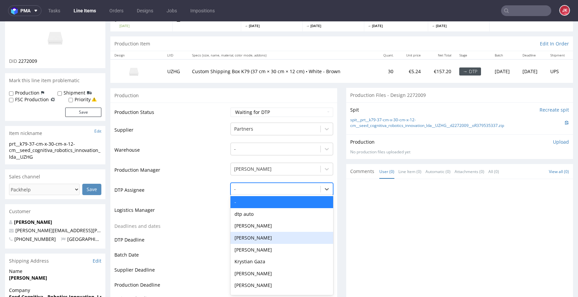
scroll to position [52, 0]
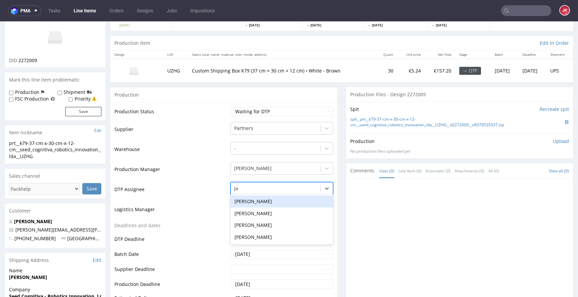
type input "jan"
click at [257, 202] on div "[PERSON_NAME]" at bounding box center [281, 202] width 103 height 12
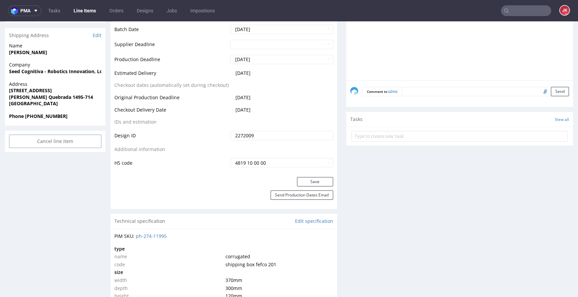
scroll to position [299, 0]
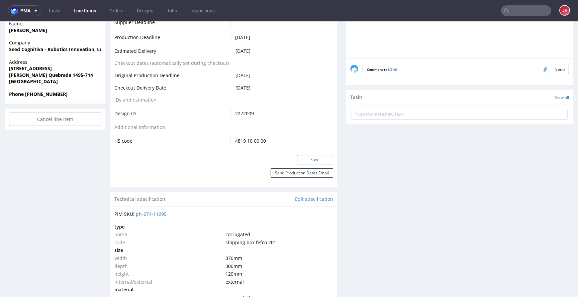
click at [320, 158] on button "Save" at bounding box center [315, 159] width 36 height 9
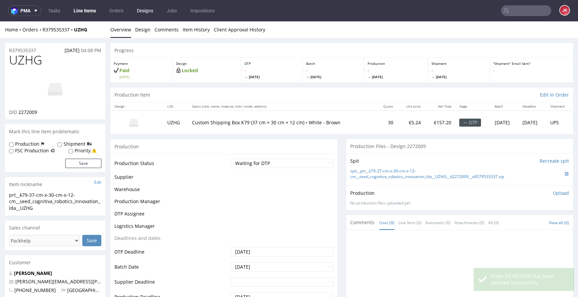
scroll to position [298, 0]
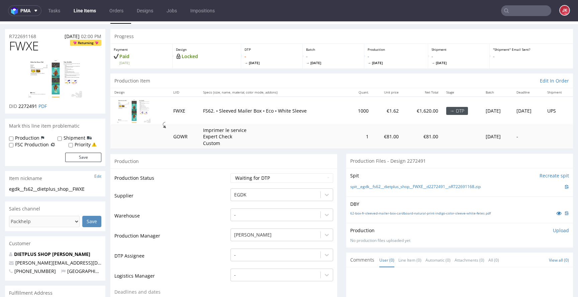
scroll to position [14, 0]
click at [556, 214] on icon at bounding box center [558, 213] width 5 height 5
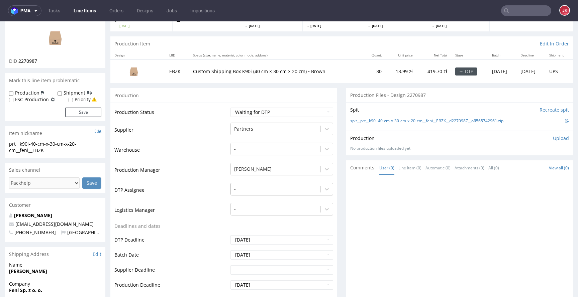
click at [251, 192] on div "-" at bounding box center [281, 187] width 103 height 9
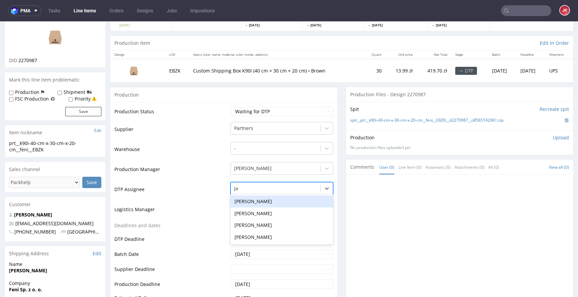
type input "jan"
click at [255, 205] on div "[PERSON_NAME]" at bounding box center [281, 202] width 103 height 12
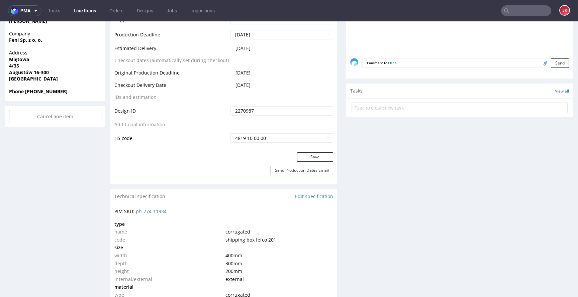
scroll to position [312, 0]
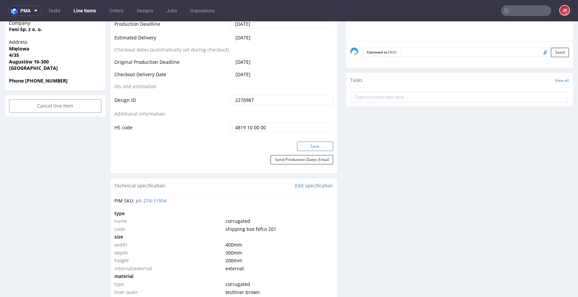
click at [301, 145] on button "Save" at bounding box center [315, 146] width 36 height 9
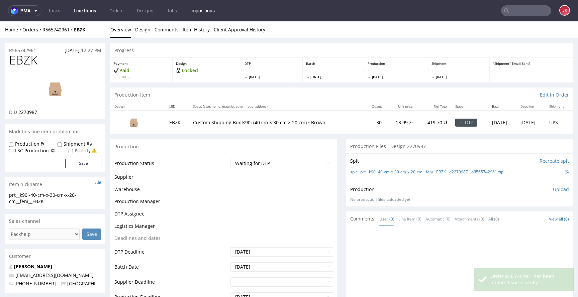
scroll to position [312, 0]
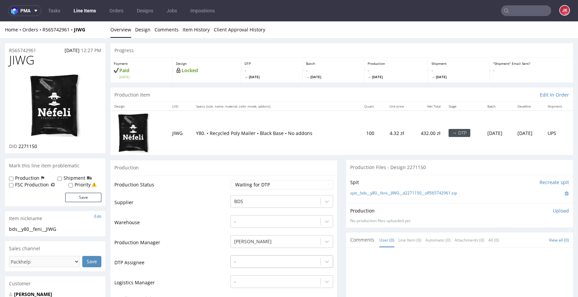
click at [245, 265] on div "-" at bounding box center [281, 260] width 103 height 9
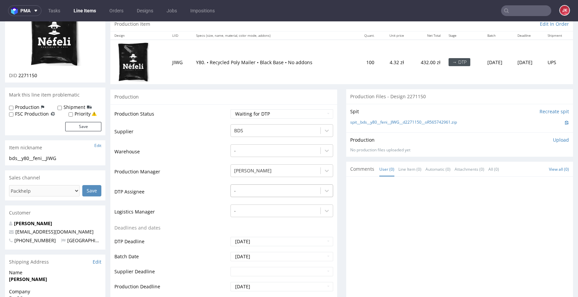
scroll to position [73, 0]
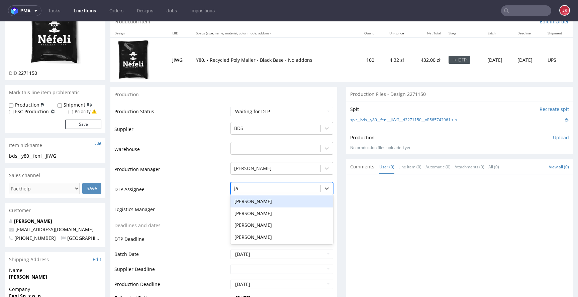
type input "jan"
click at [245, 204] on div "[PERSON_NAME]" at bounding box center [281, 202] width 103 height 12
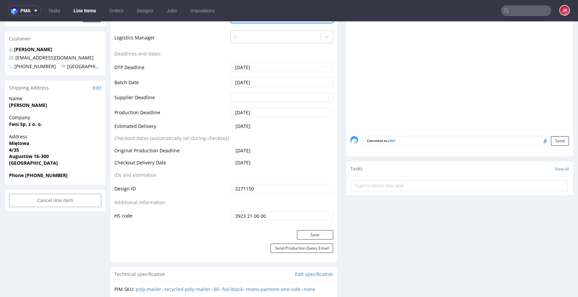
scroll to position [290, 0]
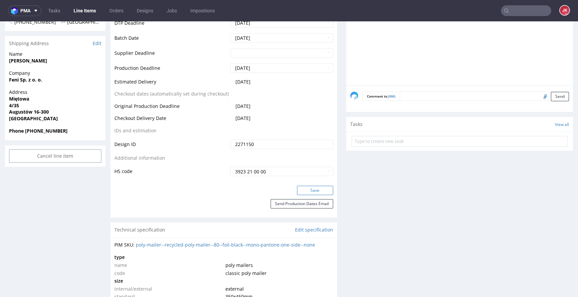
click at [297, 190] on button "Save" at bounding box center [315, 190] width 36 height 9
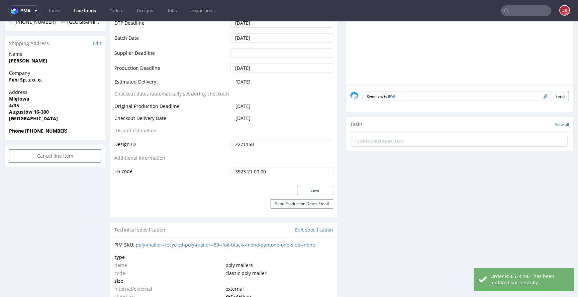
scroll to position [0, 0]
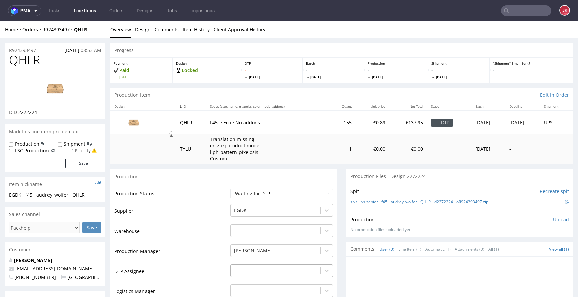
click at [245, 271] on div "-" at bounding box center [281, 269] width 103 height 9
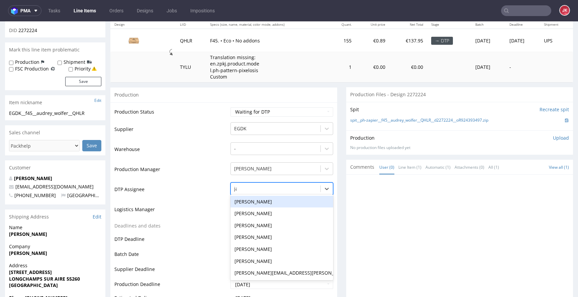
type input "jan"
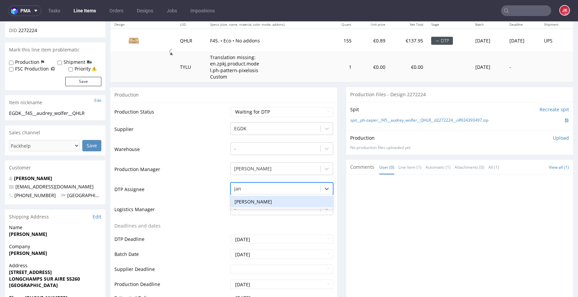
click at [266, 201] on div "[PERSON_NAME]" at bounding box center [281, 202] width 103 height 12
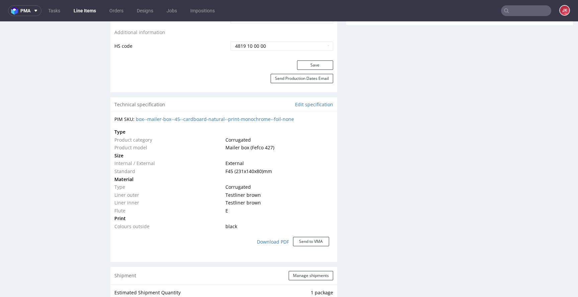
scroll to position [430, 0]
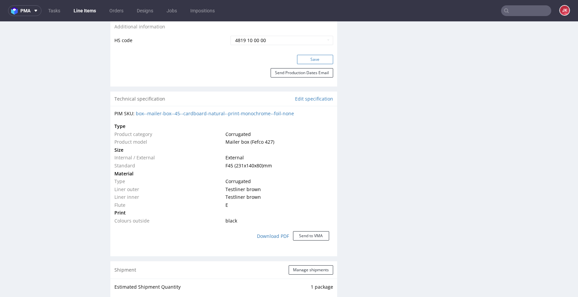
click at [307, 62] on button "Save" at bounding box center [315, 59] width 36 height 9
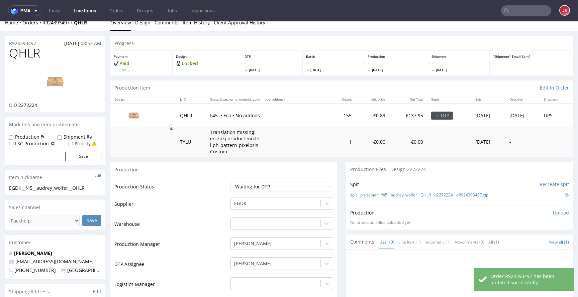
scroll to position [0, 0]
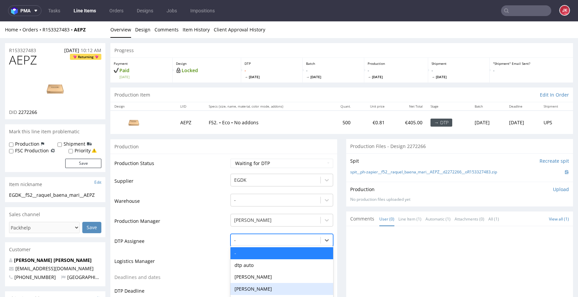
click at [245, 239] on div "[PERSON_NAME], 4 of 31. 31 results available. Use Up and Down to choose options…" at bounding box center [281, 238] width 103 height 9
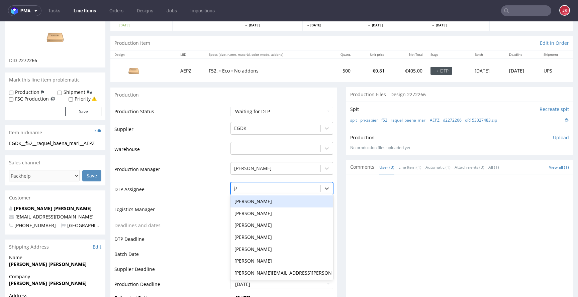
type input "jan"
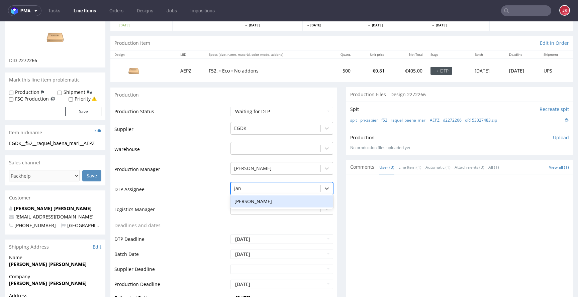
click at [259, 202] on div "[PERSON_NAME]" at bounding box center [281, 202] width 103 height 12
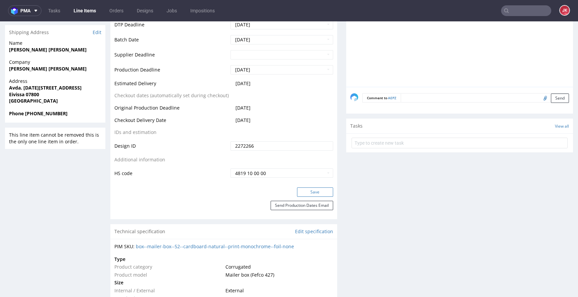
scroll to position [272, 0]
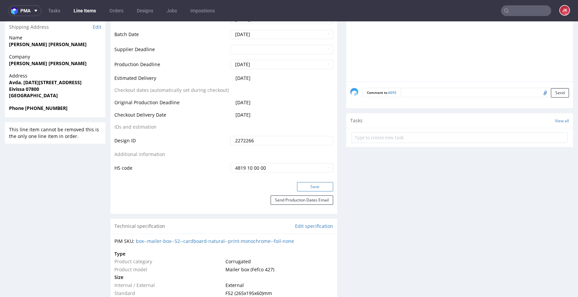
click at [298, 189] on button "Save" at bounding box center [315, 186] width 36 height 9
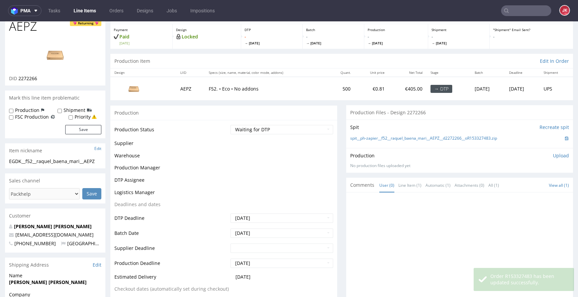
scroll to position [0, 0]
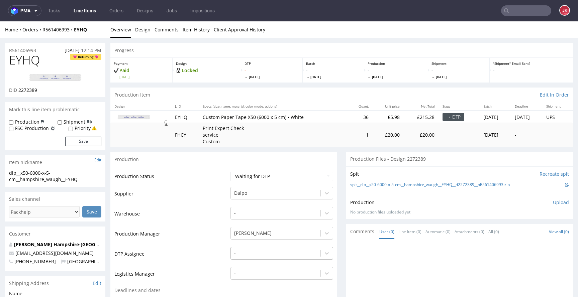
click at [269, 254] on div "-" at bounding box center [281, 251] width 103 height 9
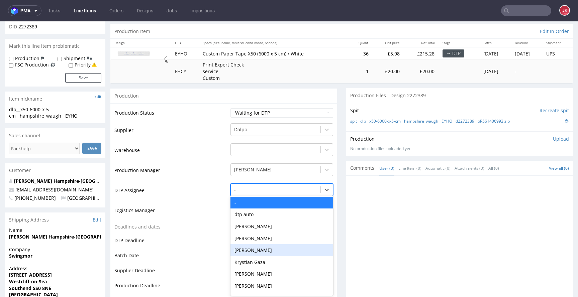
scroll to position [65, 0]
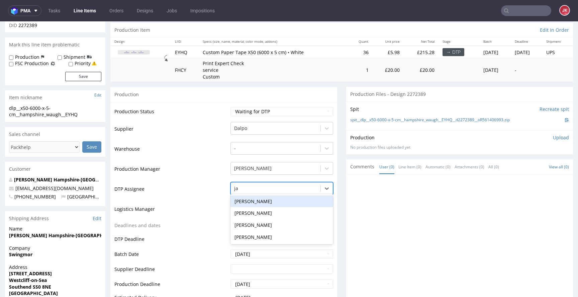
type input "jan"
click at [268, 198] on div "[PERSON_NAME]" at bounding box center [281, 202] width 103 height 12
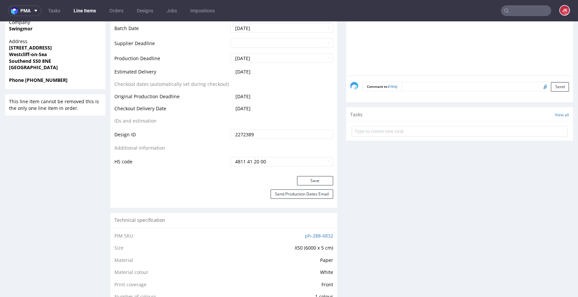
scroll to position [300, 0]
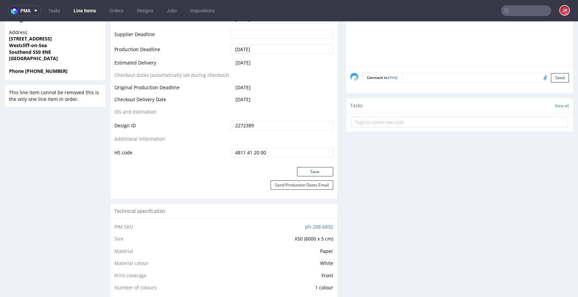
click at [312, 177] on div "Save" at bounding box center [223, 173] width 227 height 13
click at [304, 172] on button "Save" at bounding box center [315, 171] width 36 height 9
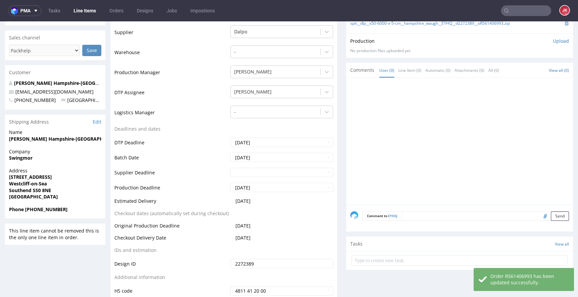
scroll to position [0, 0]
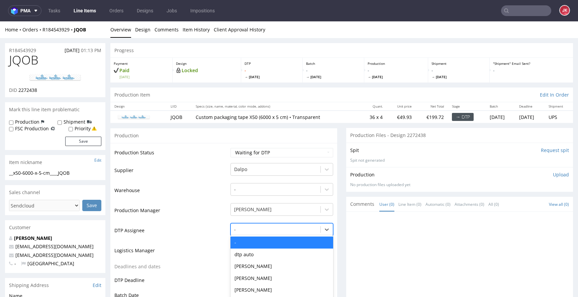
scroll to position [41, 0]
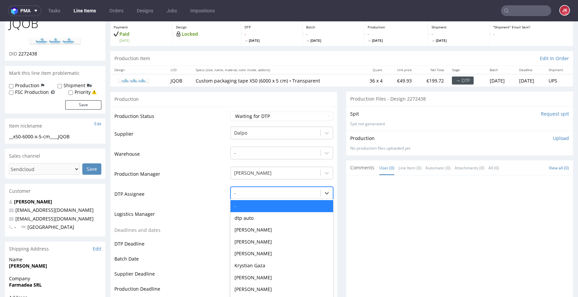
click at [237, 196] on div "- selected, 1 of 31. 31 results available. Use Up and Down to choose options, p…" at bounding box center [281, 191] width 103 height 9
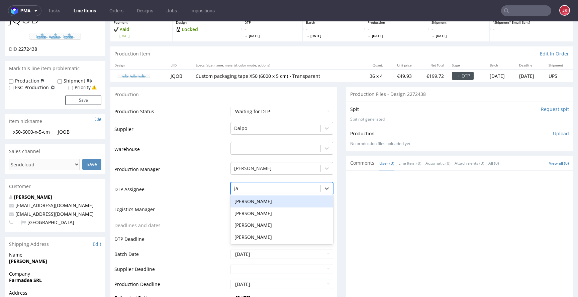
type input "jan"
click at [249, 199] on div "[PERSON_NAME]" at bounding box center [281, 202] width 103 height 12
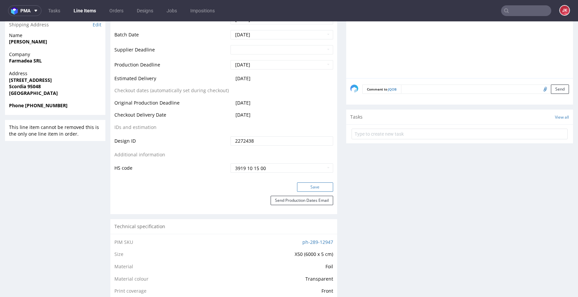
click at [311, 188] on button "Save" at bounding box center [315, 187] width 36 height 9
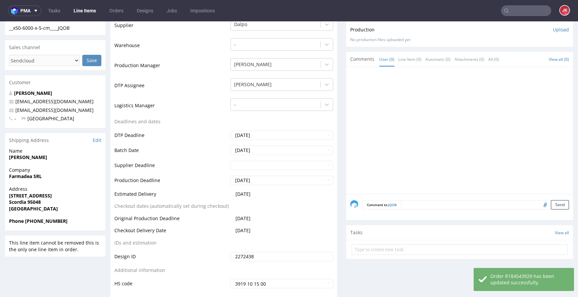
scroll to position [0, 0]
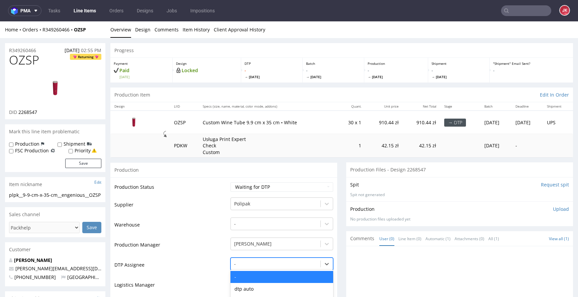
scroll to position [76, 0]
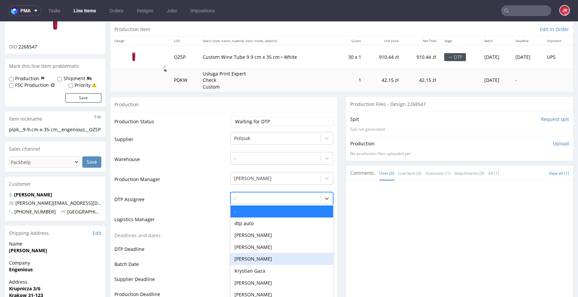
click at [262, 202] on div "Aleksandra Gątarczyk, 5 of 31. 31 results available. Use Up and Down to choose …" at bounding box center [281, 196] width 103 height 9
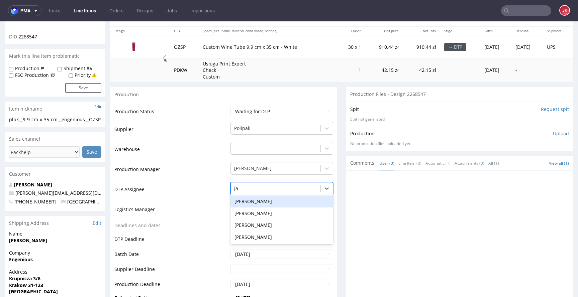
type input "jan"
click at [265, 197] on div "[PERSON_NAME]" at bounding box center [281, 202] width 103 height 12
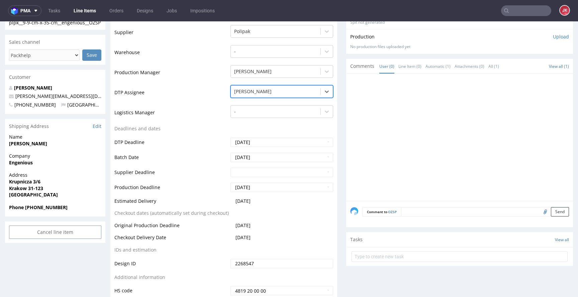
scroll to position [251, 0]
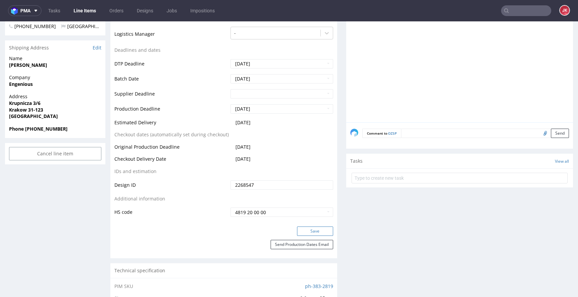
click at [312, 227] on button "Save" at bounding box center [315, 231] width 36 height 9
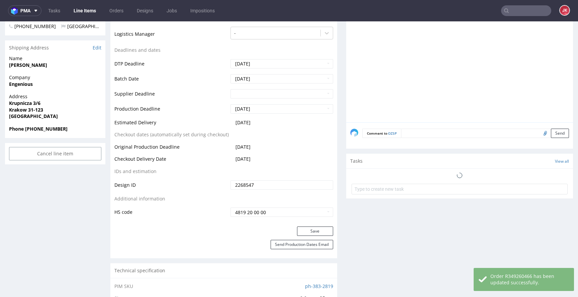
scroll to position [0, 0]
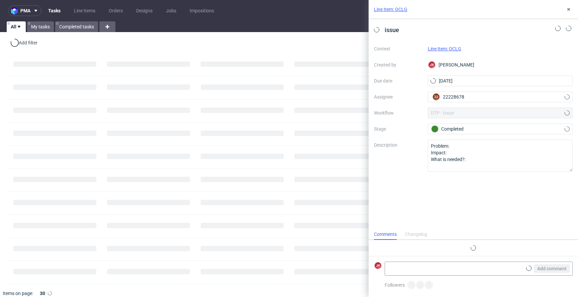
scroll to position [3, 0]
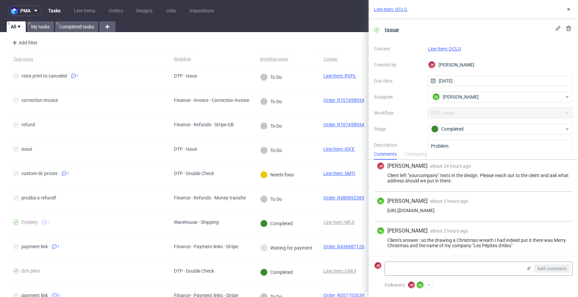
click at [438, 52] on div "Line Item: QCLG" at bounding box center [500, 49] width 145 height 8
click at [447, 45] on div "Line Item: QCLG" at bounding box center [500, 49] width 145 height 8
click at [438, 45] on div "Line Item: QCLG" at bounding box center [500, 49] width 145 height 8
click at [441, 47] on link "Line Item: QCLG" at bounding box center [444, 48] width 33 height 5
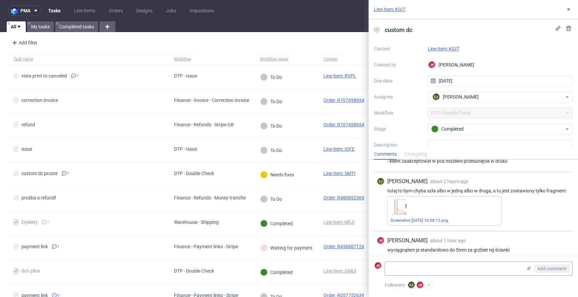
scroll to position [32, 0]
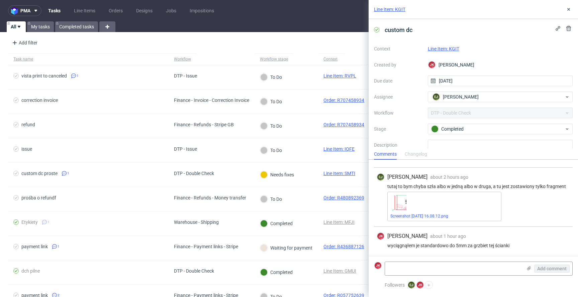
click at [439, 51] on link "Line Item: KGIT" at bounding box center [443, 48] width 31 height 5
